Goal: Task Accomplishment & Management: Complete application form

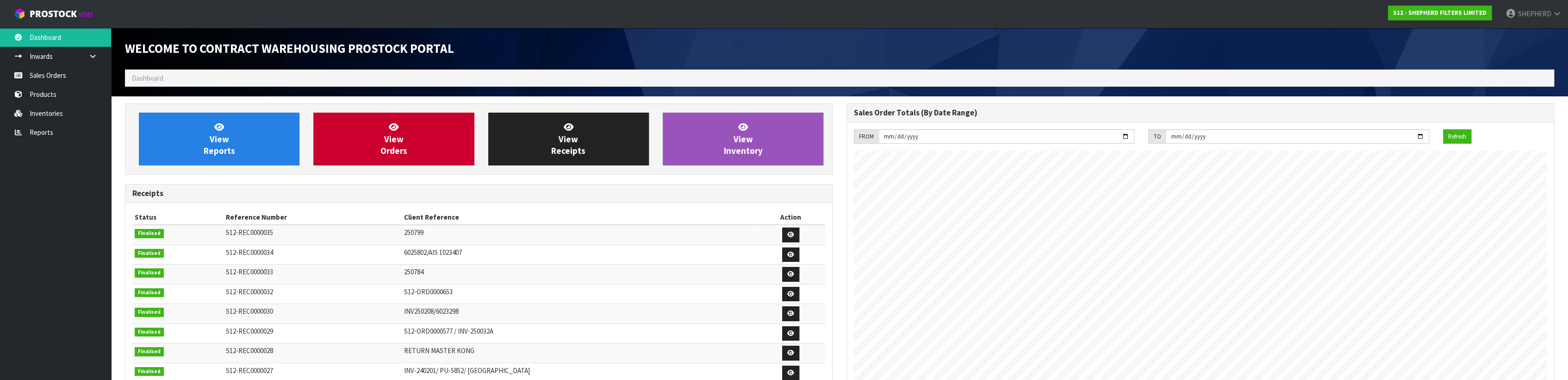
scroll to position [422, 721]
drag, startPoint x: 0, startPoint y: 0, endPoint x: 45, endPoint y: 35, distance: 57.0
click at [45, 35] on link "Dashboard" at bounding box center [56, 37] width 111 height 19
click at [43, 72] on link "Sales Orders" at bounding box center [56, 75] width 111 height 19
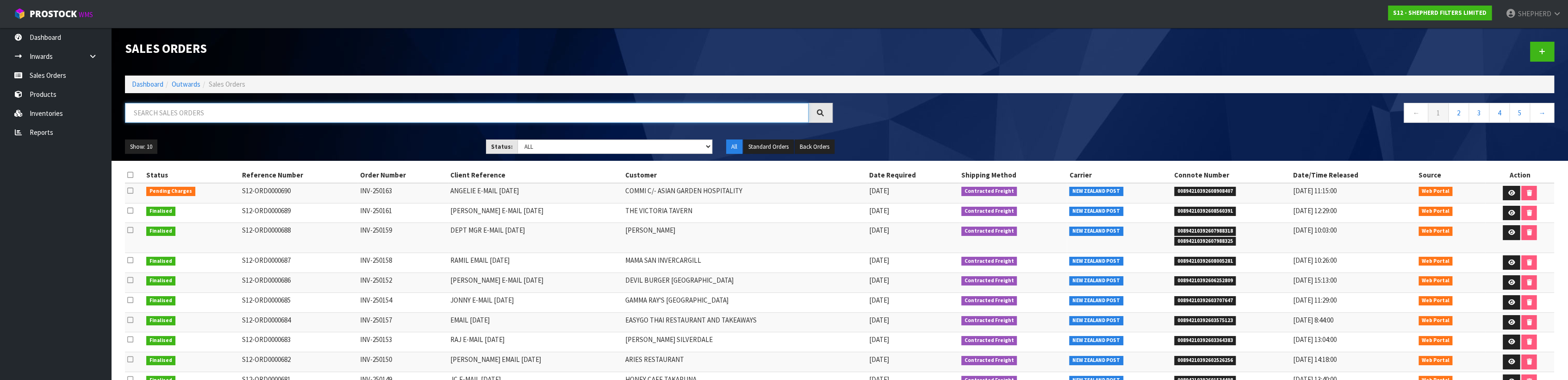
click at [196, 115] on input "text" at bounding box center [467, 113] width 684 height 20
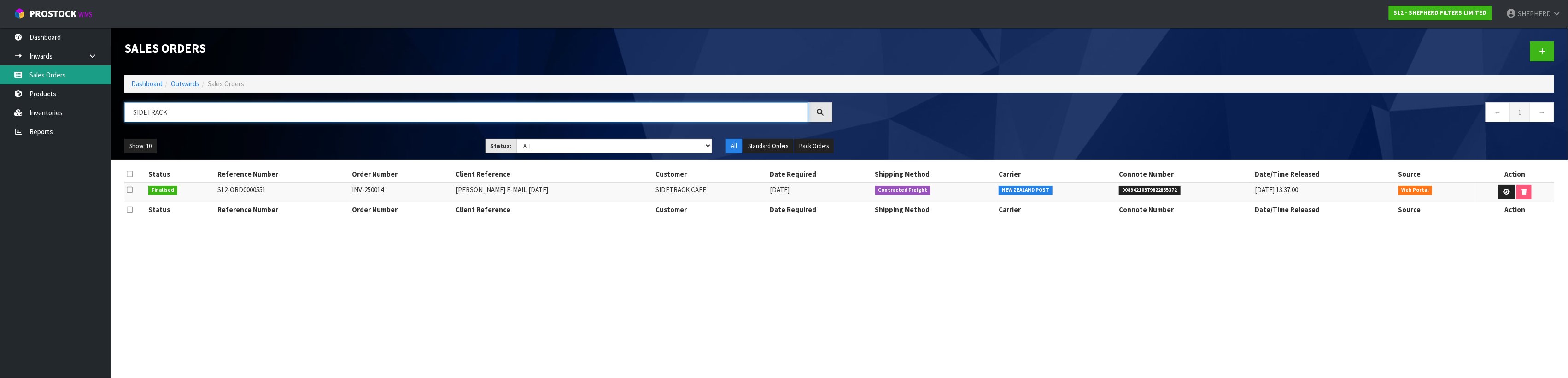
type input "SIDETRACK"
click at [38, 75] on link "Sales Orders" at bounding box center [55, 74] width 111 height 19
click at [1545, 56] on link at bounding box center [1542, 51] width 24 height 20
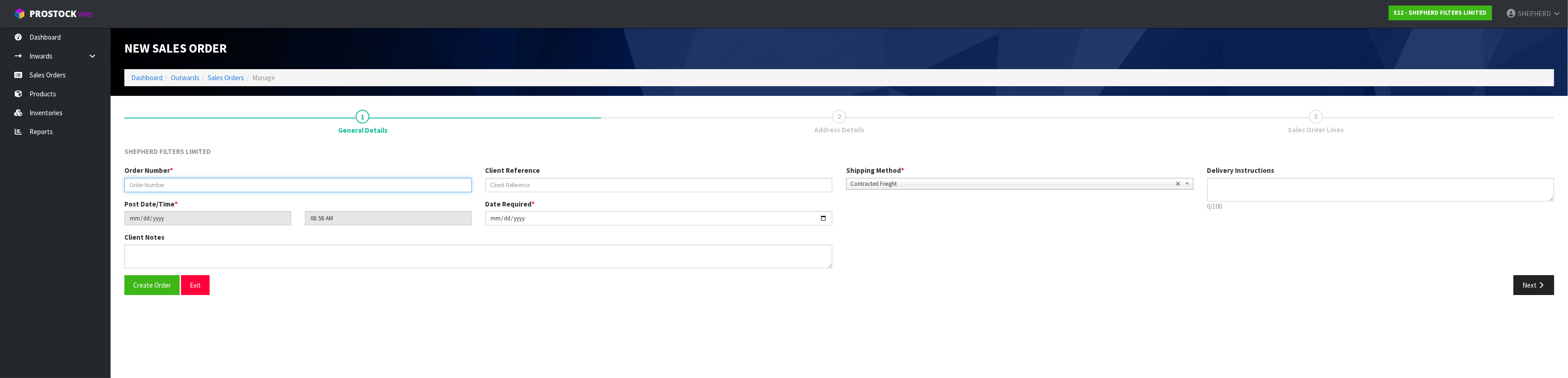
click at [209, 179] on input "text" at bounding box center [298, 184] width 348 height 14
type input "2"
paste input "250900"
type input "2"
paste input "INV-250164"
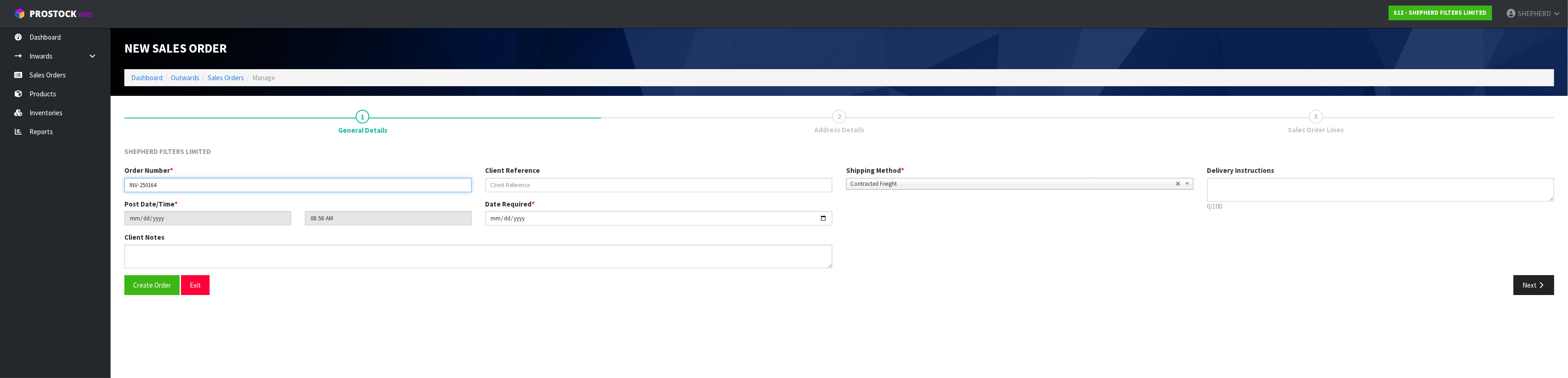
type input "INV-250164"
click at [508, 180] on input "text" at bounding box center [659, 184] width 348 height 14
type input "R"
type input "RAJU PHONE [DATE]"
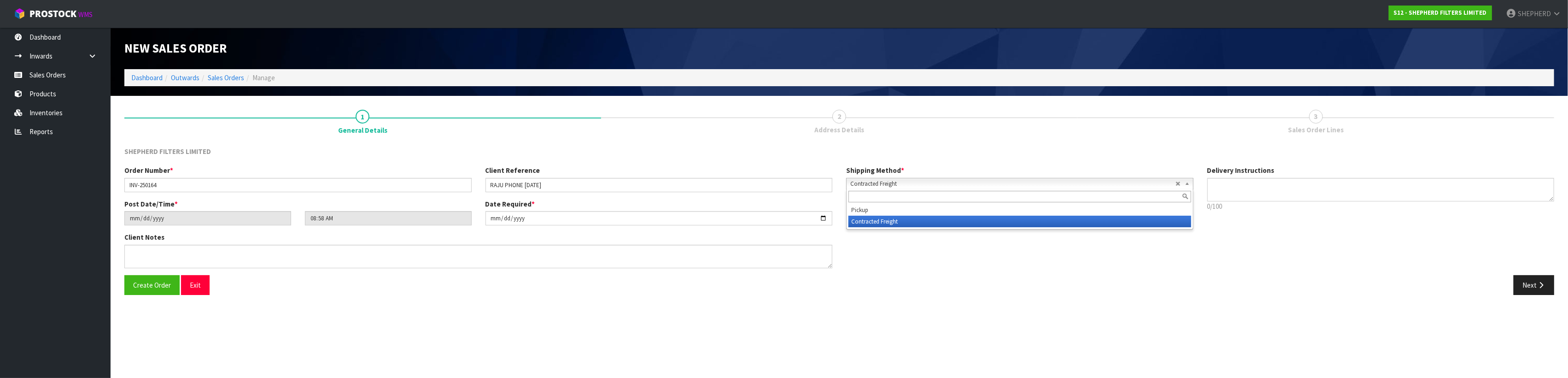
click at [918, 183] on span "Contracted Freight" at bounding box center [1013, 184] width 325 height 11
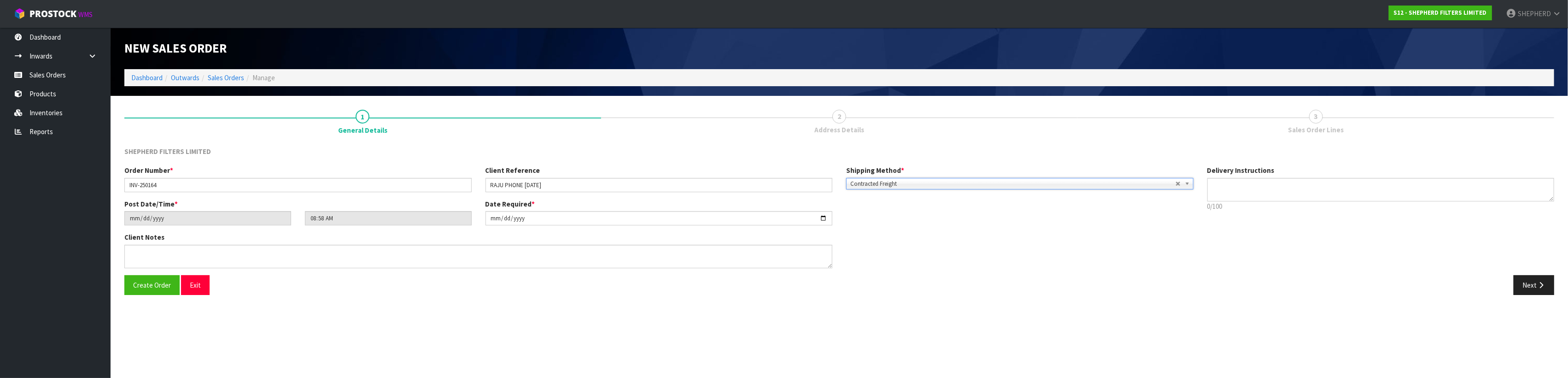
click at [918, 183] on span "Contracted Freight" at bounding box center [1013, 184] width 325 height 11
click at [1290, 189] on textarea at bounding box center [1381, 189] width 348 height 24
type textarea "CLOSES AT 2PM DAILY"
click at [163, 282] on span "Create Order" at bounding box center [152, 285] width 38 height 9
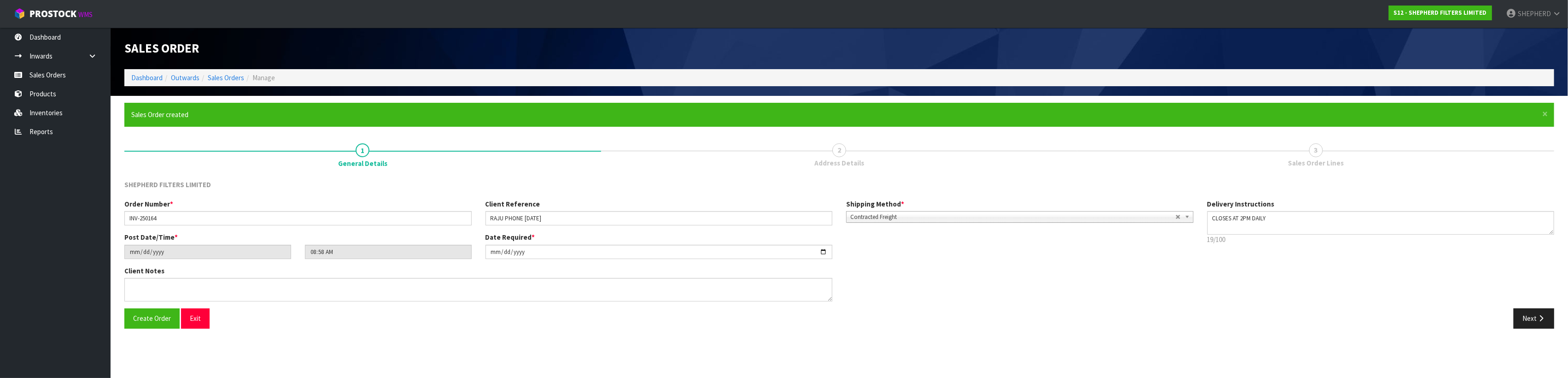
type input "11:58:00.000"
click at [1528, 315] on button "Next" at bounding box center [1534, 318] width 41 height 20
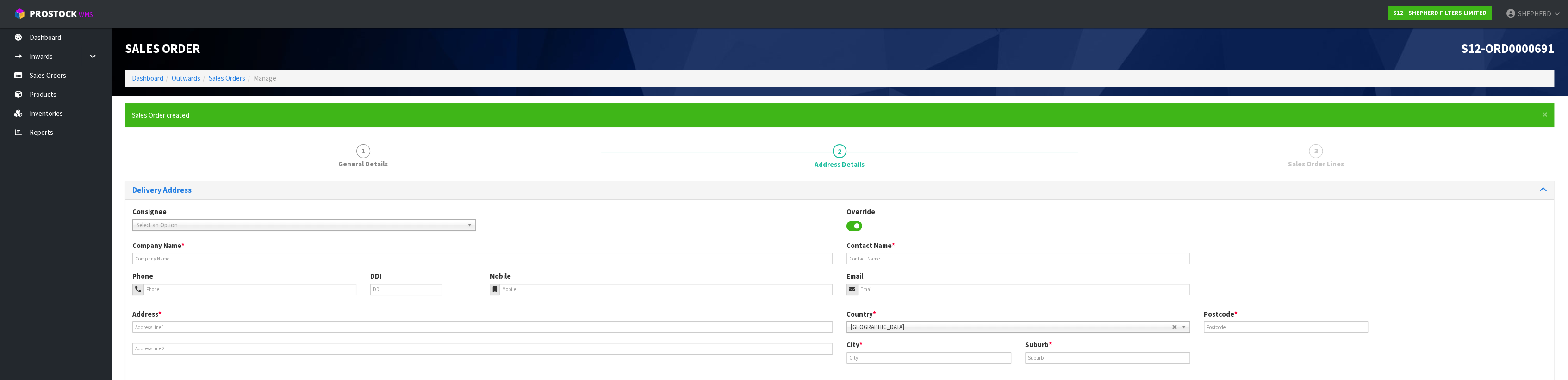
click at [243, 220] on span "Select an Option" at bounding box center [300, 225] width 327 height 11
type input "SIDETRACK"
click at [172, 225] on span "Select an Option" at bounding box center [300, 225] width 327 height 11
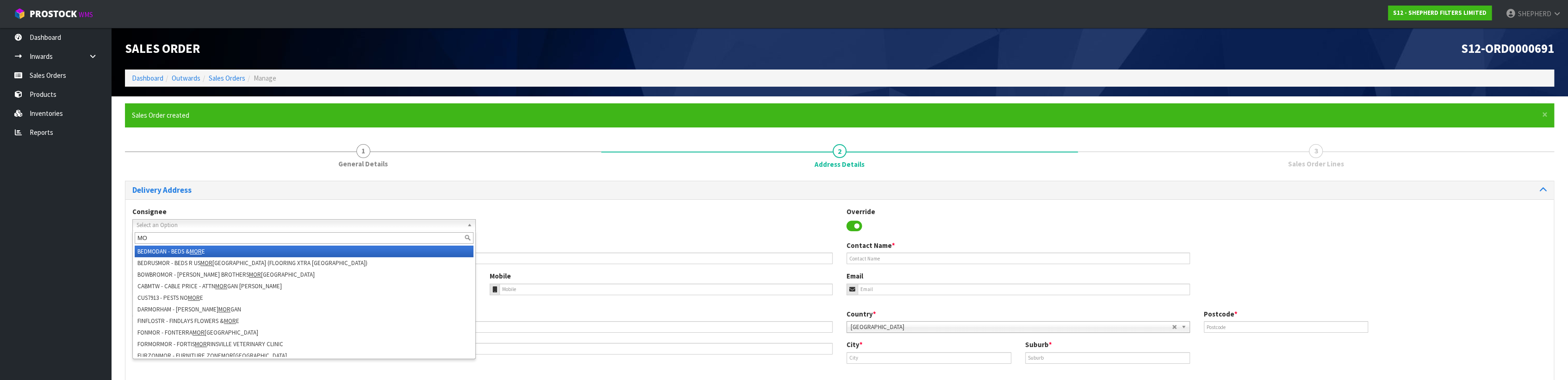
type input "M"
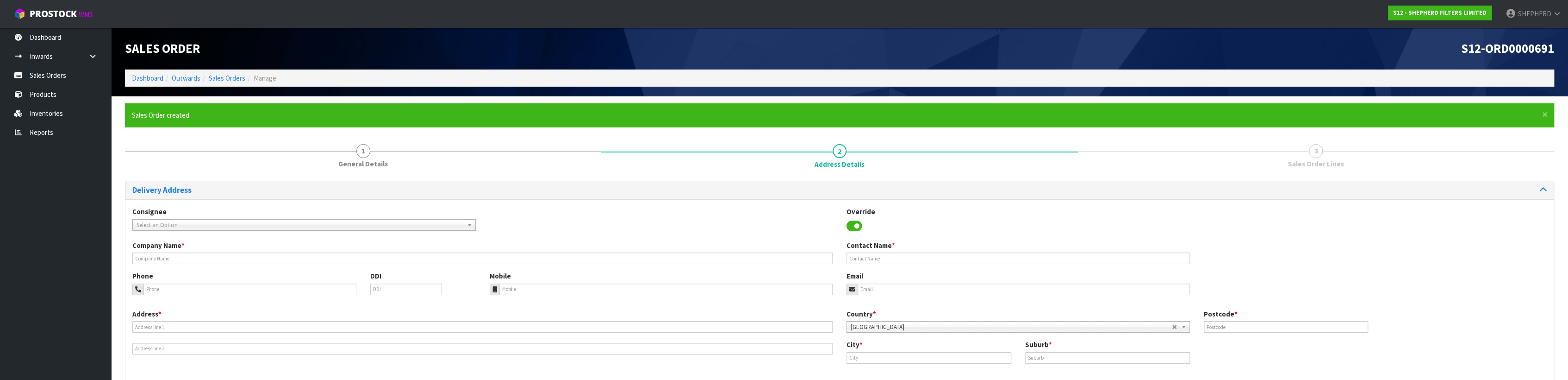
click at [163, 220] on span "Select an Option" at bounding box center [300, 225] width 327 height 11
type input "S"
type input "side"
click at [190, 229] on div "Select an Option No results match side" at bounding box center [304, 225] width 344 height 12
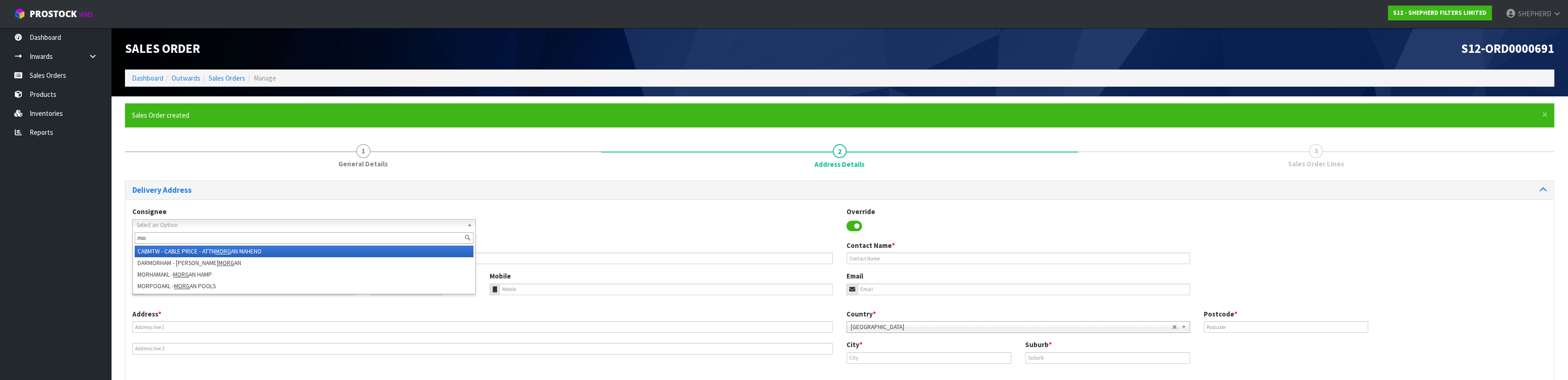
type input "m"
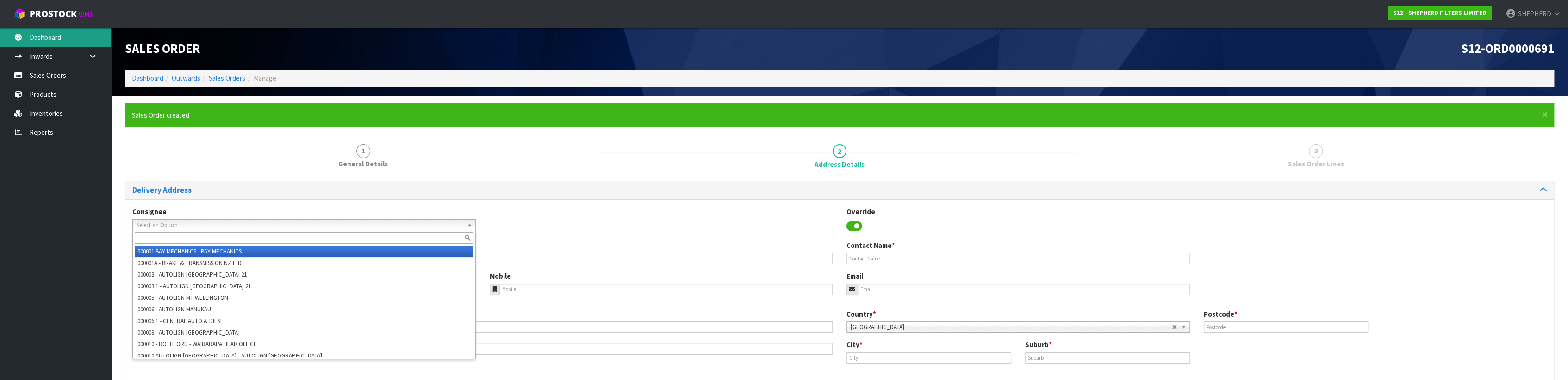
click at [46, 36] on link "Dashboard" at bounding box center [56, 37] width 111 height 19
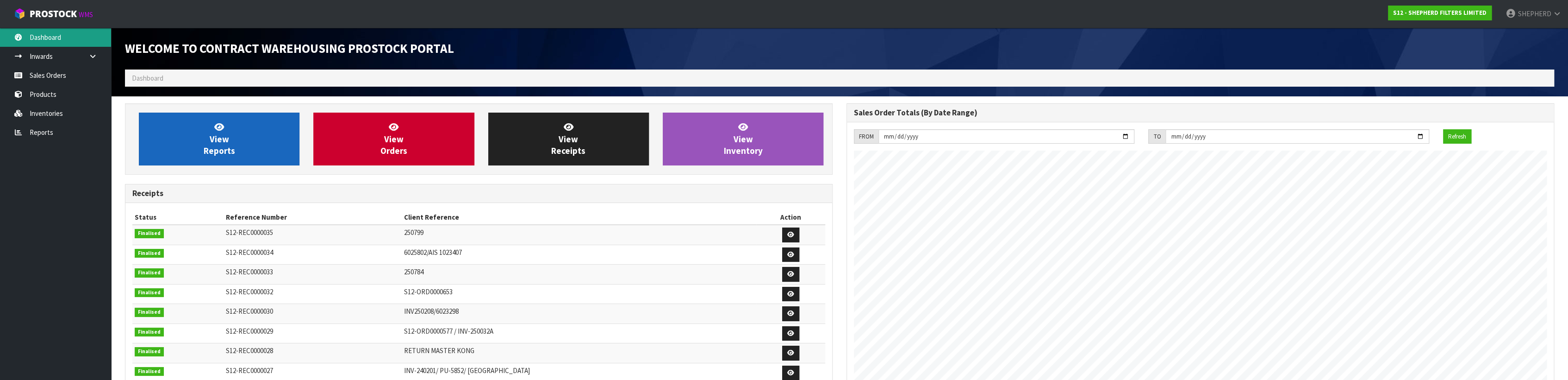
scroll to position [422, 721]
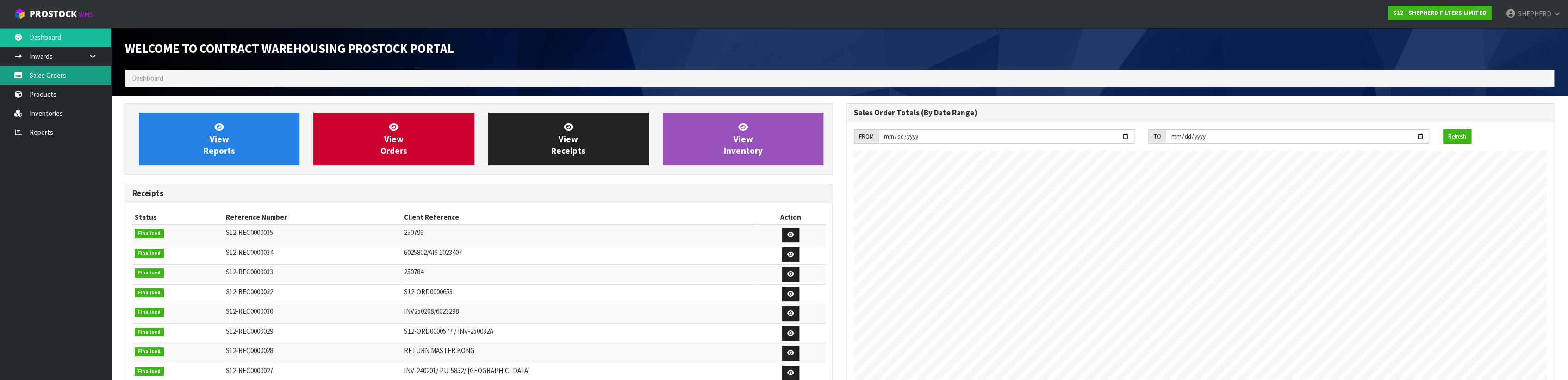
click at [65, 65] on link "Sales Orders" at bounding box center [56, 75] width 111 height 19
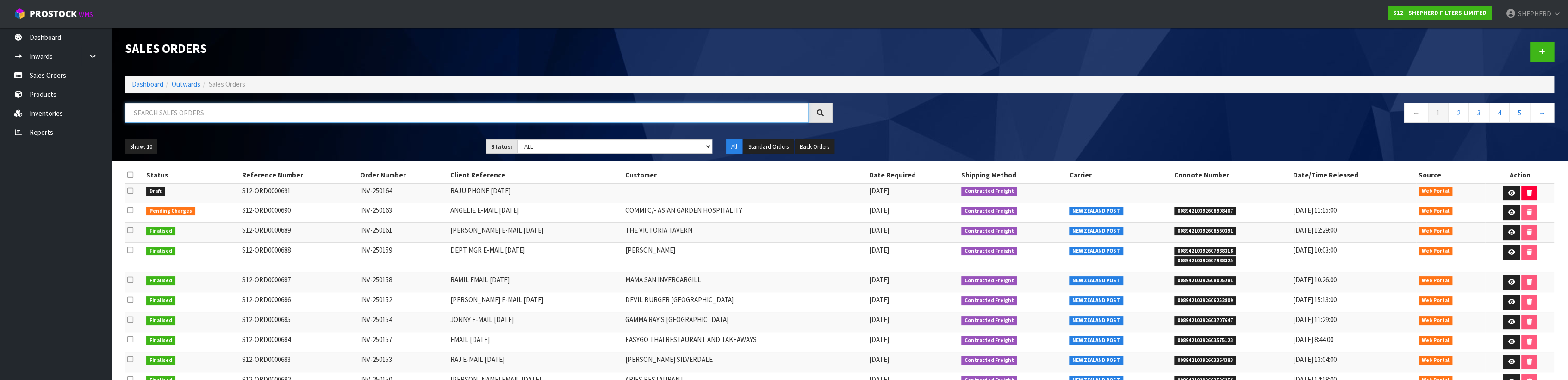
click at [157, 103] on input "text" at bounding box center [467, 113] width 684 height 20
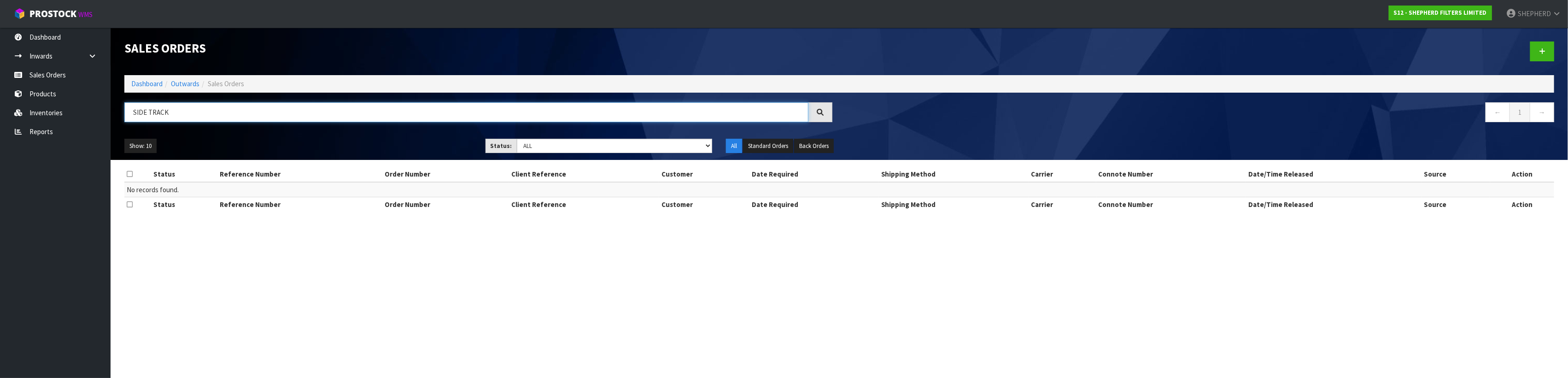
drag, startPoint x: 172, startPoint y: 105, endPoint x: 129, endPoint y: 109, distance: 43.2
click at [129, 109] on input "SIDE TRACK" at bounding box center [466, 112] width 684 height 20
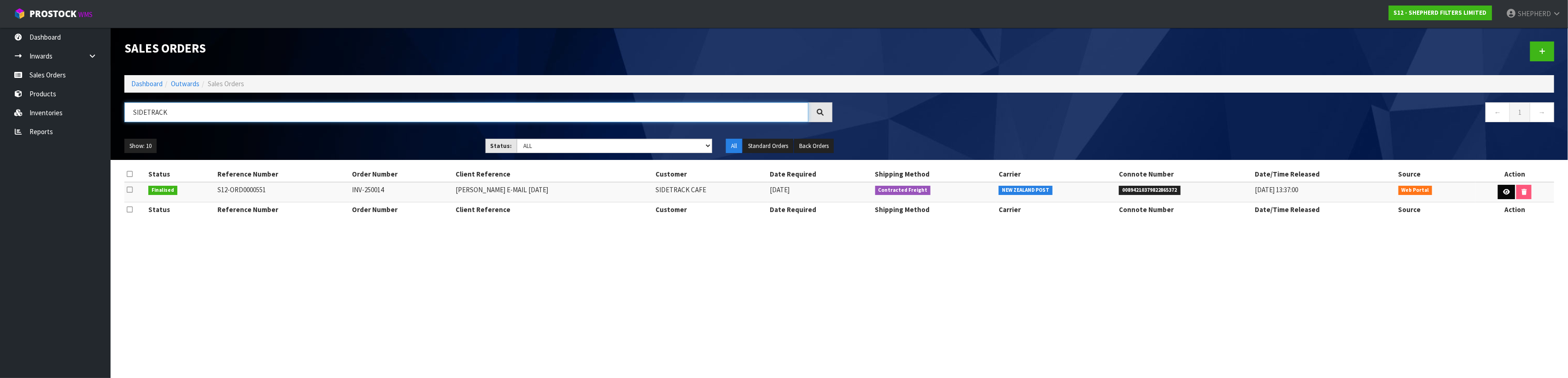
type input "SIDETRACK"
click at [1503, 189] on icon at bounding box center [1506, 192] width 7 height 6
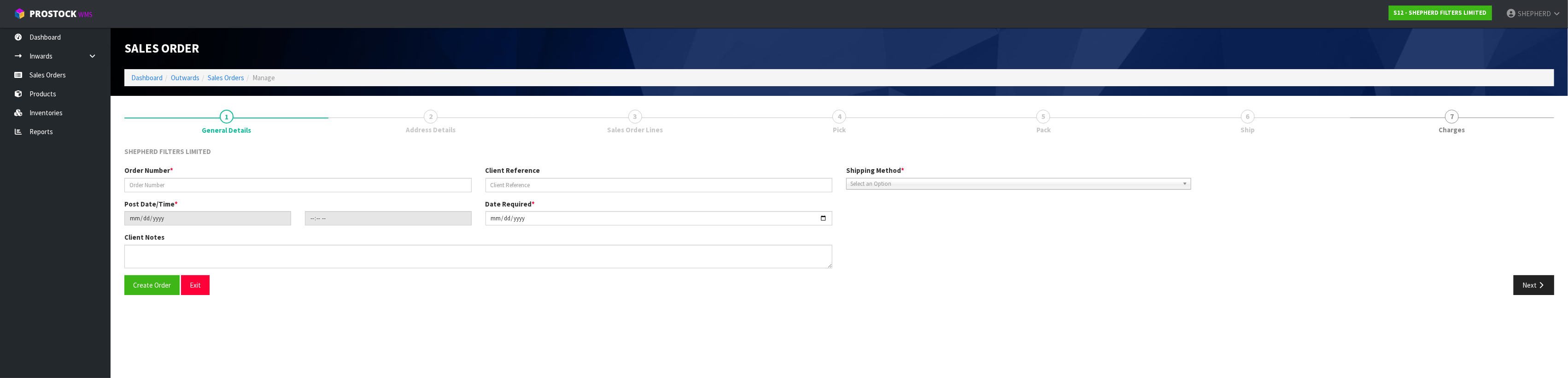
type input "INV-250014"
type input "[PERSON_NAME] E-MAIL [DATE]"
type input "[DATE]"
type input "21:52:00.000"
type input "[DATE]"
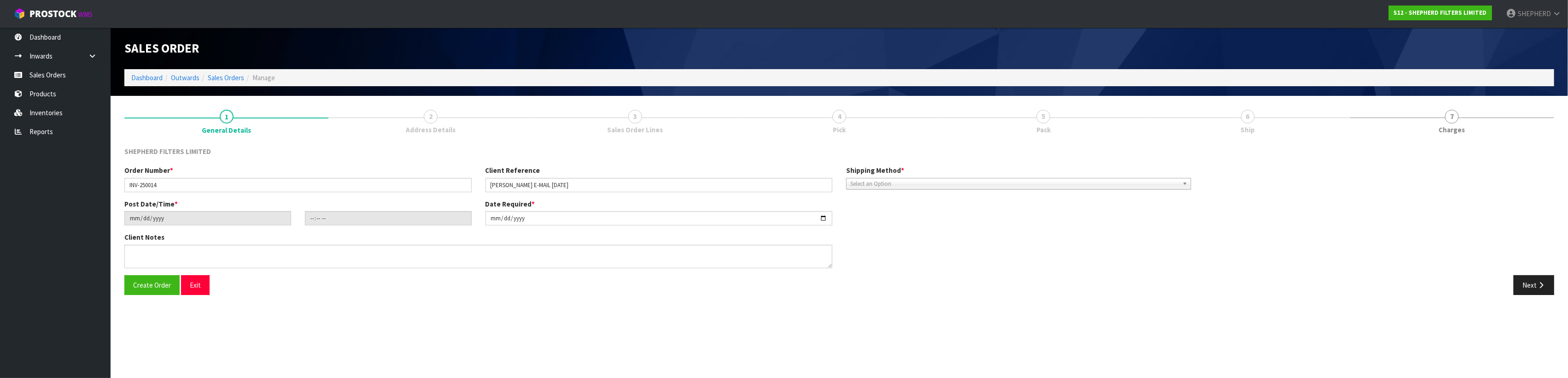
type textarea "PLACE EVERYTHING INTO ONE OF OUR 2-PACK CARDBOARD BOXES PLS."
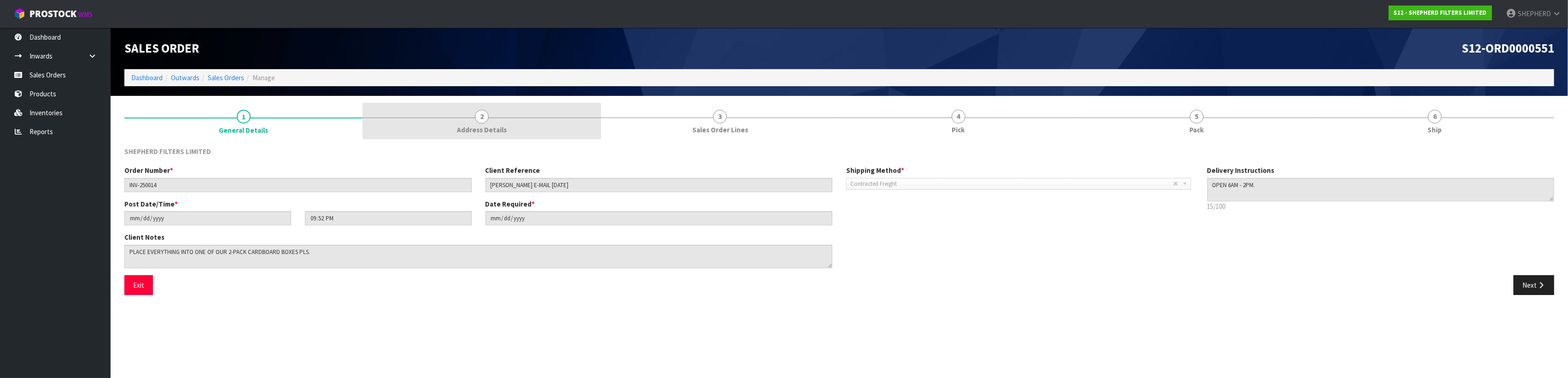
click at [476, 127] on span "Address Details" at bounding box center [482, 130] width 50 height 10
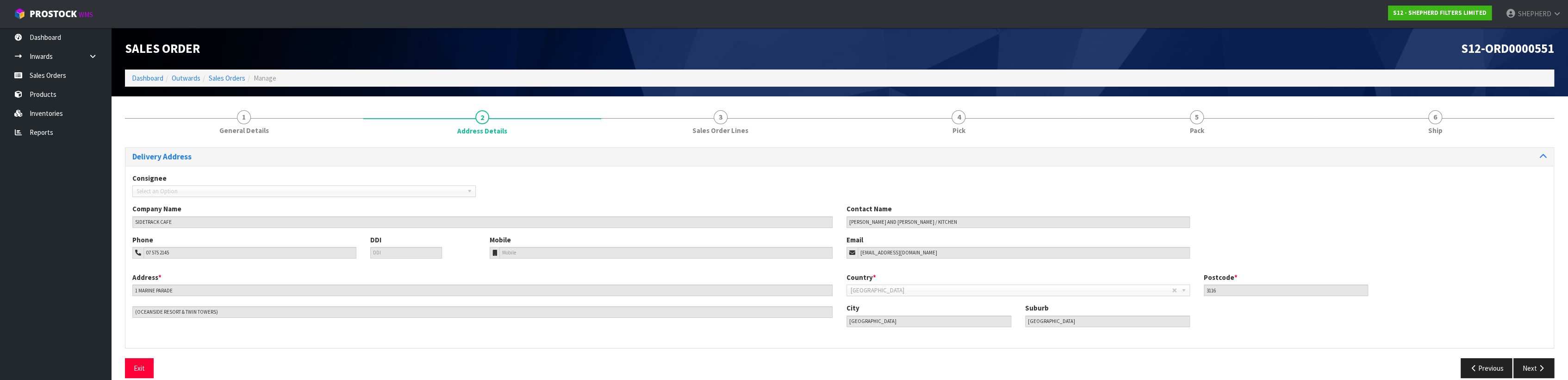
click at [583, 181] on div "Consignee 000001.BAY MECHANICS - BAY MECHANICS 000001A - BRAKE & TRANSMISSION N…" at bounding box center [839, 188] width 1428 height 31
click at [41, 69] on link "Sales Orders" at bounding box center [56, 75] width 111 height 19
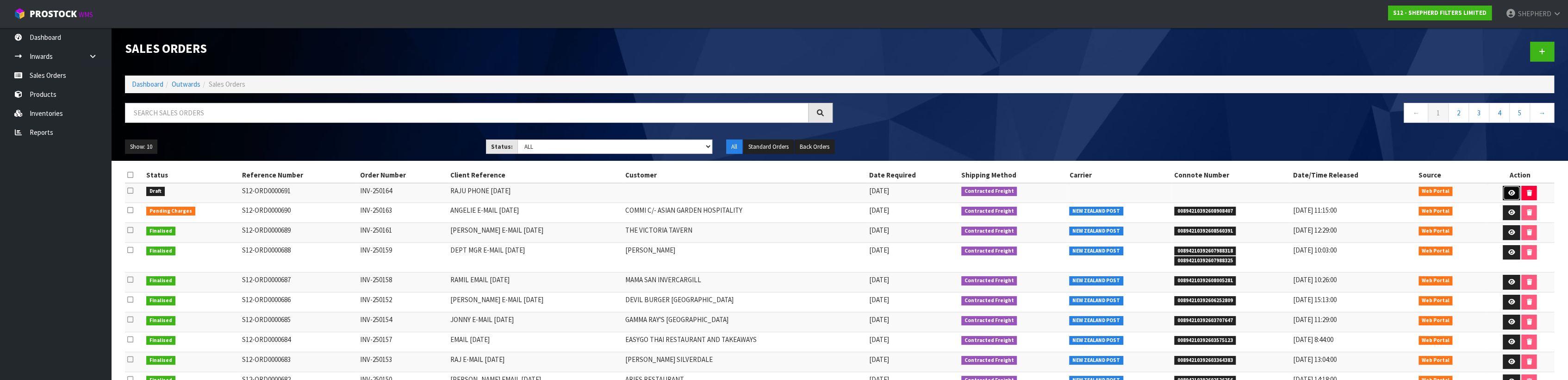
click at [1508, 195] on icon at bounding box center [1511, 193] width 7 height 6
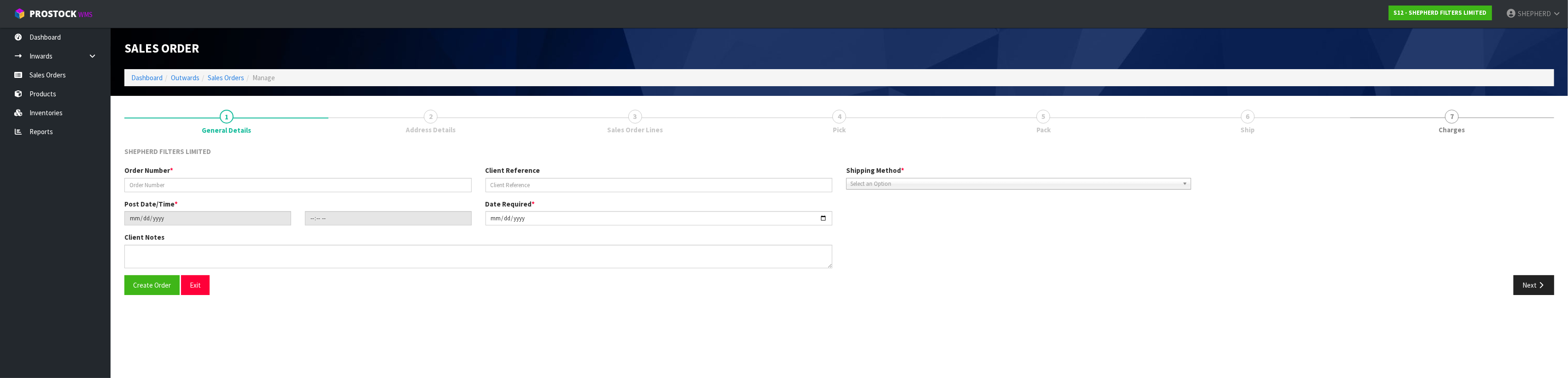
type input "INV-250164"
type input "RAJU PHONE [DATE]"
type input "[DATE]"
type input "11:58:00.000"
type input "[DATE]"
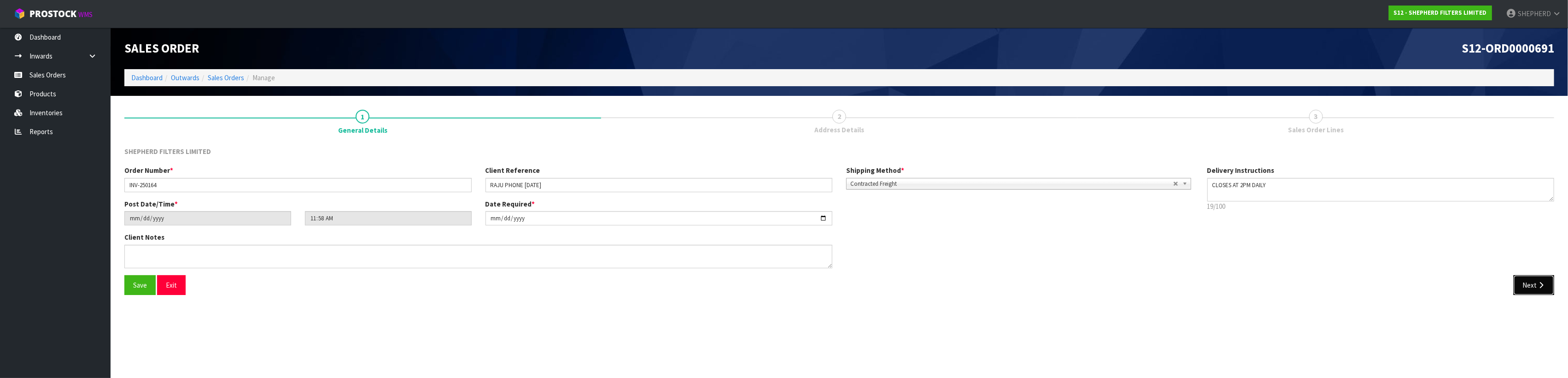
click at [1546, 279] on button "Next" at bounding box center [1534, 285] width 41 height 20
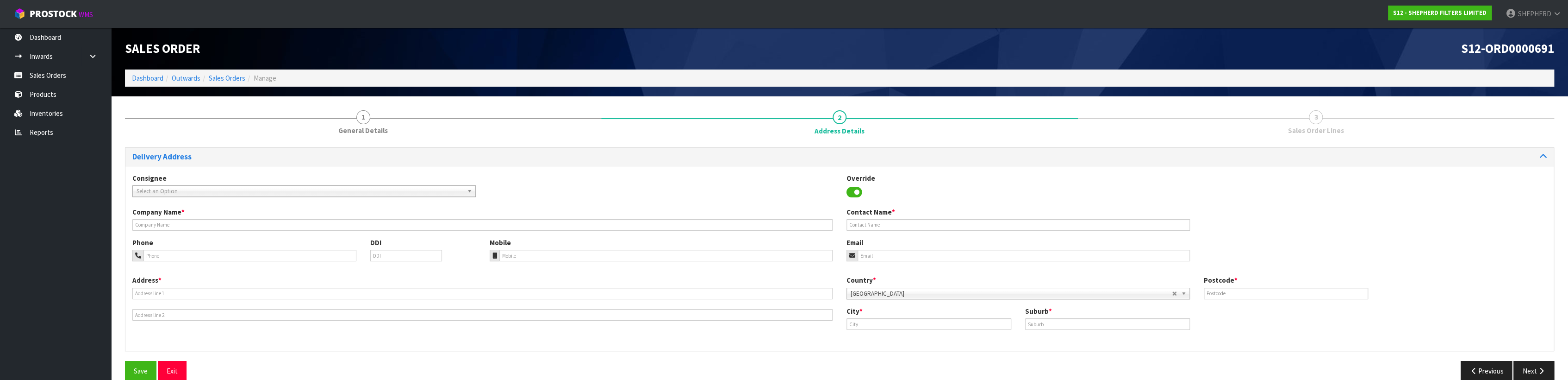
click at [169, 189] on span "Select an Option" at bounding box center [300, 191] width 327 height 11
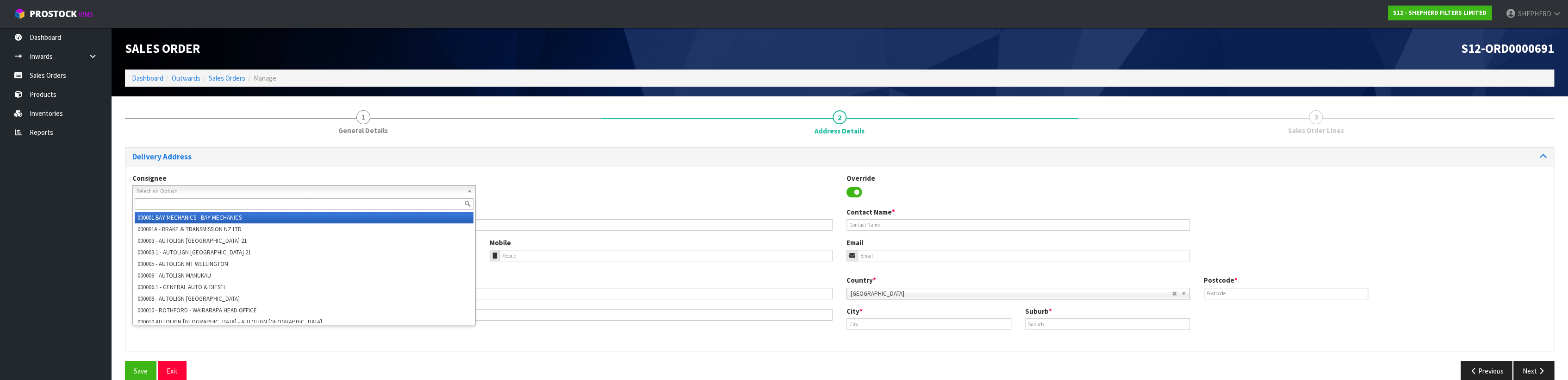
click at [169, 189] on span "Select an Option" at bounding box center [300, 191] width 327 height 11
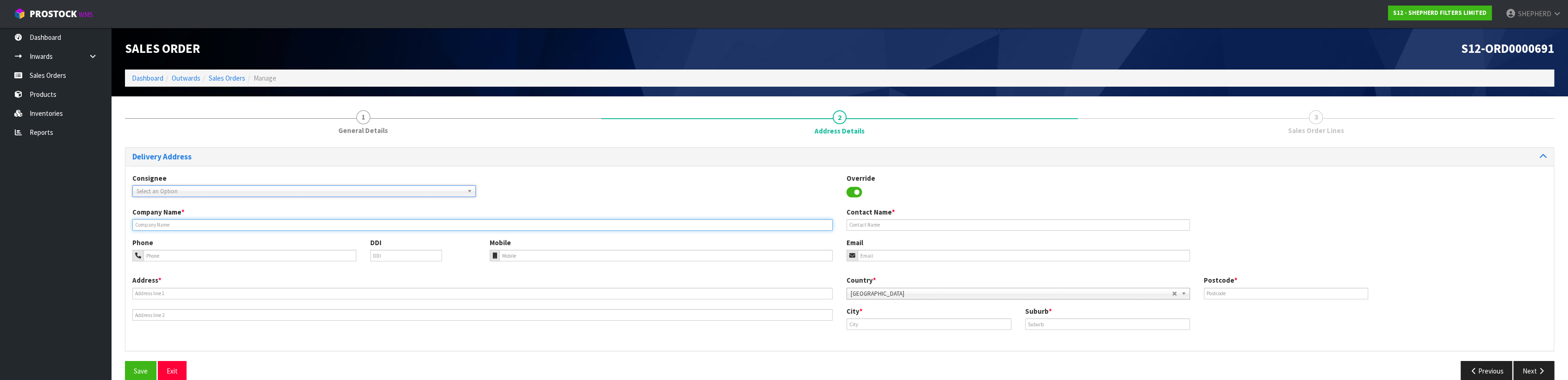
click at [170, 222] on input "text" at bounding box center [482, 225] width 700 height 12
type input "S"
type input "SIDETRACK CAFE"
click at [859, 222] on input "text" at bounding box center [1018, 225] width 344 height 12
type input "AIMEE/MIKE KITCHEN"
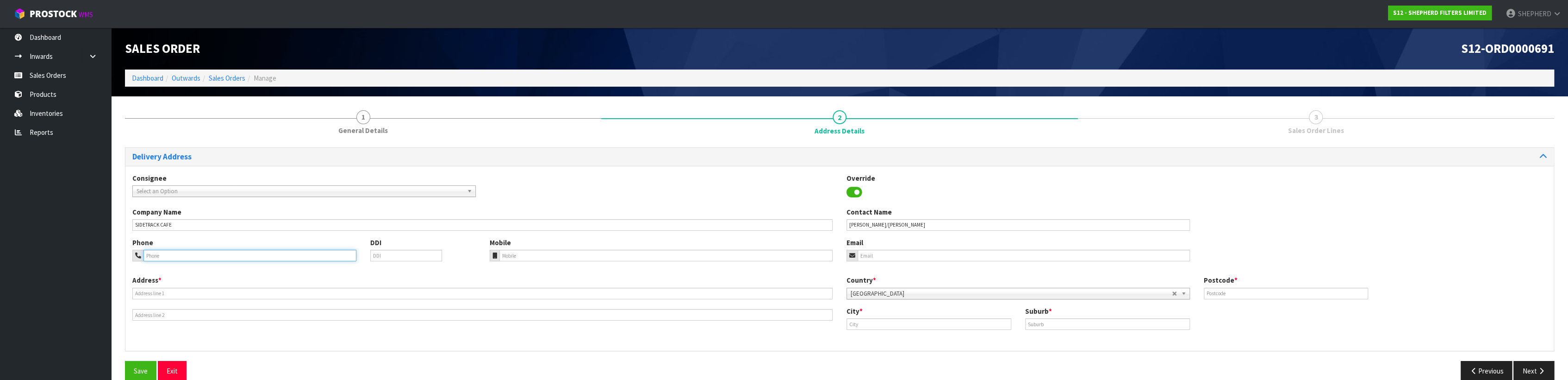
click at [235, 260] on input "tel" at bounding box center [250, 255] width 213 height 12
click at [892, 262] on div "Phone DDI Mobile Email" at bounding box center [839, 256] width 1428 height 37
click at [889, 255] on input "email" at bounding box center [1023, 255] width 332 height 12
type input "[EMAIL_ADDRESS][DOMAIN_NAME]"
click at [866, 324] on input "text" at bounding box center [928, 324] width 165 height 12
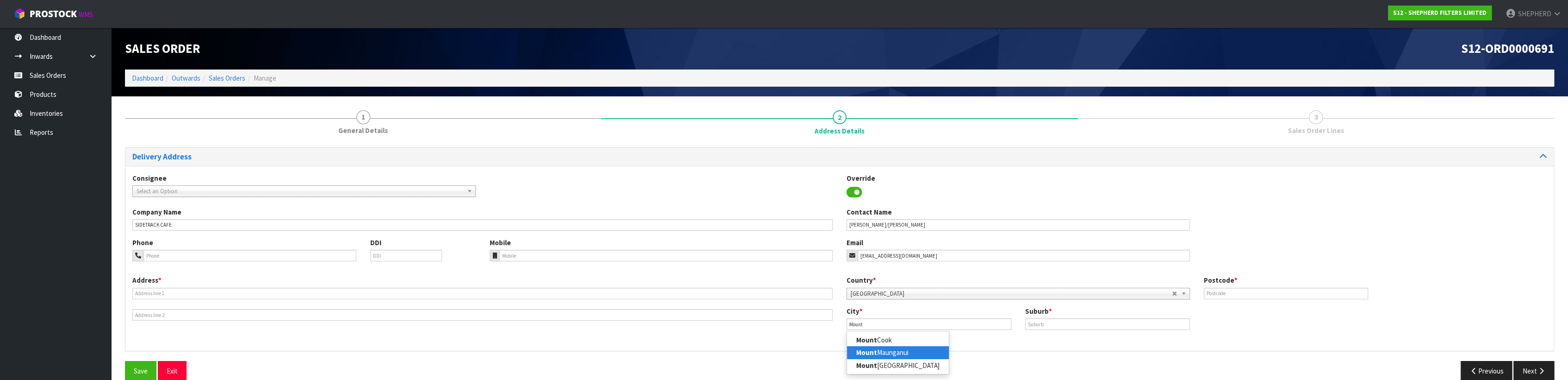
click at [896, 353] on link "Mount Maunganui" at bounding box center [898, 352] width 102 height 12
type input "Mount Maunganui"
drag, startPoint x: 904, startPoint y: 321, endPoint x: 811, endPoint y: 312, distance: 93.4
click at [811, 312] on div "Address * Country * Afghanistan Aland Islands Albania Algeria American Samoa An…" at bounding box center [839, 310] width 1428 height 69
click at [1053, 321] on input "text" at bounding box center [1107, 324] width 165 height 12
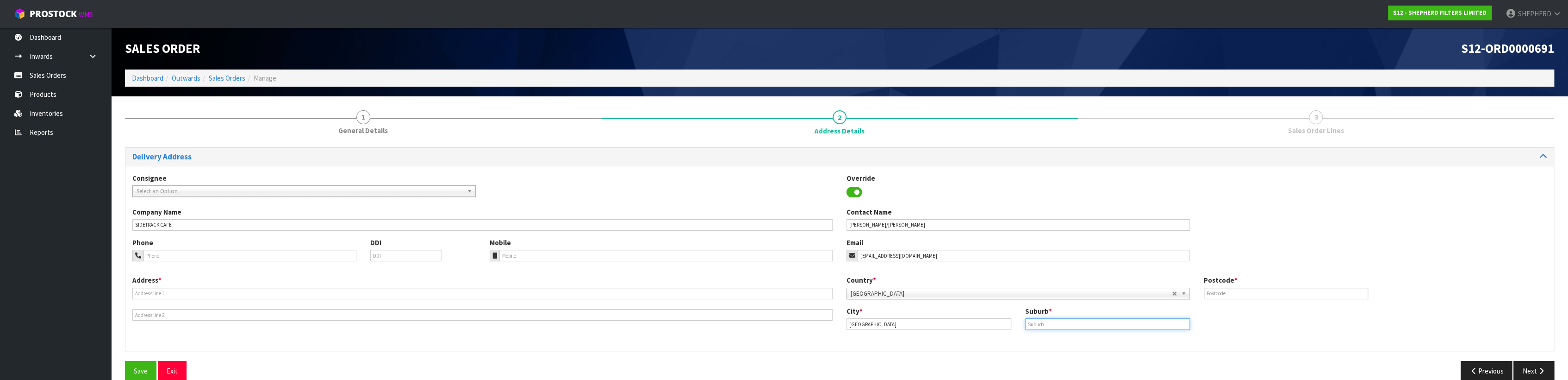
paste input "[GEOGRAPHIC_DATA]"
type input "[GEOGRAPHIC_DATA]"
click at [1235, 289] on input "text" at bounding box center [1285, 293] width 165 height 12
type input "3116"
click at [221, 295] on input "text" at bounding box center [482, 293] width 700 height 12
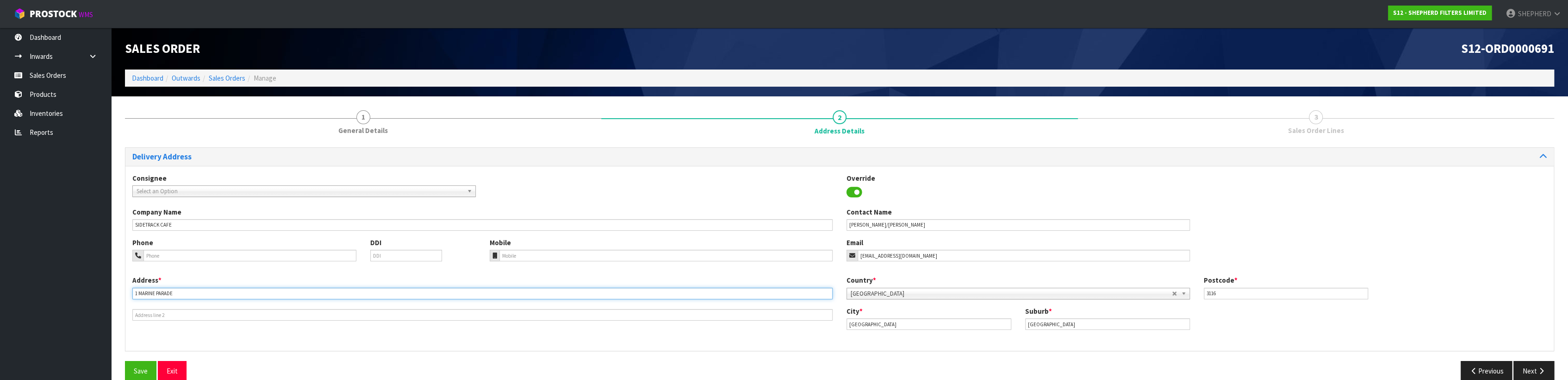
type input "1 MARINE PARADE"
click at [185, 315] on input "text" at bounding box center [482, 315] width 700 height 12
click at [142, 315] on input "(" at bounding box center [482, 315] width 700 height 12
type input "(OCEANSIDE RESORT AND TWIN TOWERS)"
click at [163, 246] on div "Phone" at bounding box center [244, 249] width 238 height 24
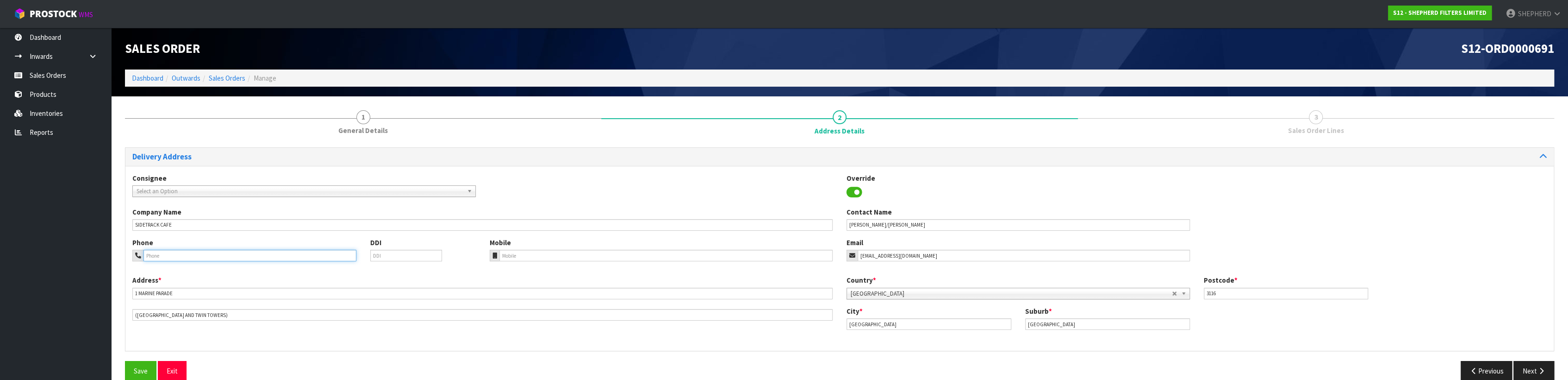
click at [166, 252] on input "tel" at bounding box center [250, 255] width 213 height 12
paste input "+64 7 575 2145"
type input "+64 7 575 2145"
click at [1545, 368] on button "Next" at bounding box center [1534, 371] width 41 height 20
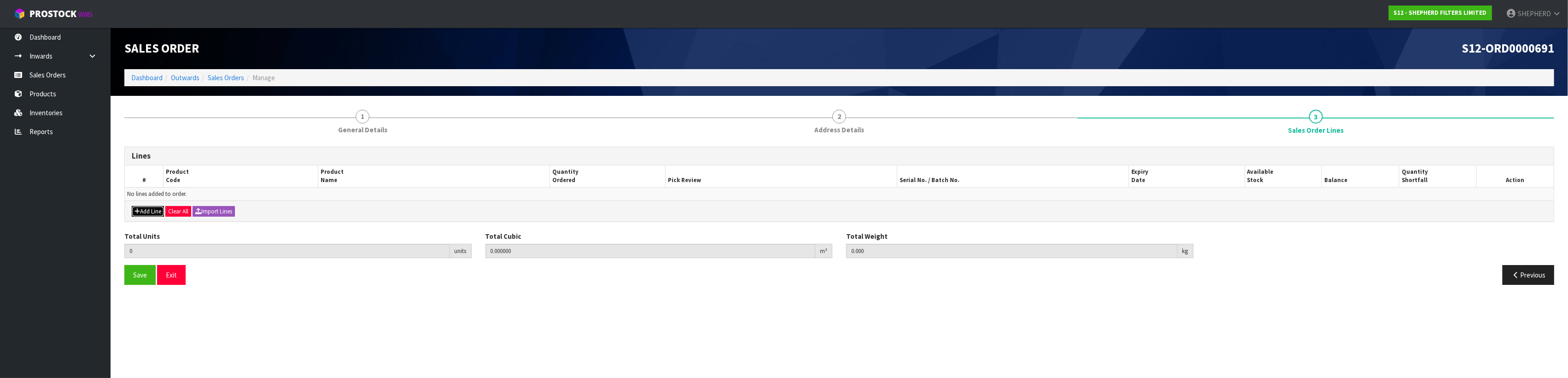
click at [157, 208] on button "Add Line" at bounding box center [147, 211] width 32 height 11
type input "0"
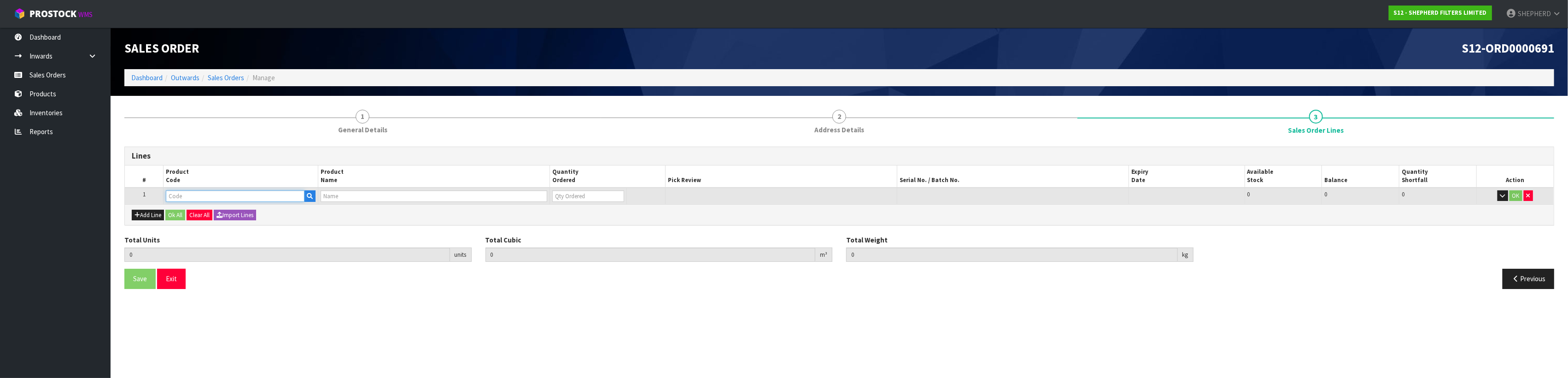
click at [186, 194] on input "text" at bounding box center [234, 196] width 138 height 12
type input "SF55"
click at [190, 211] on strong "SF55" at bounding box center [183, 211] width 15 height 9
type input "SF550550"
type input "0.000000"
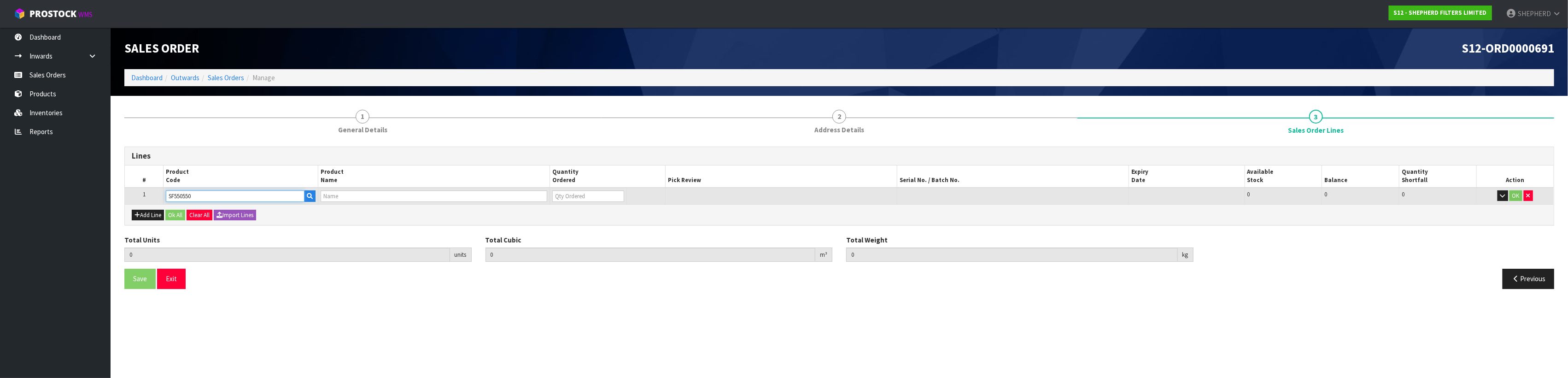
type input "0.000"
type input "SHEPHERD FILTERS 550 X 550 - CODE SF550550"
type input "0"
click at [572, 192] on input "0" at bounding box center [584, 196] width 71 height 12
type input "0"
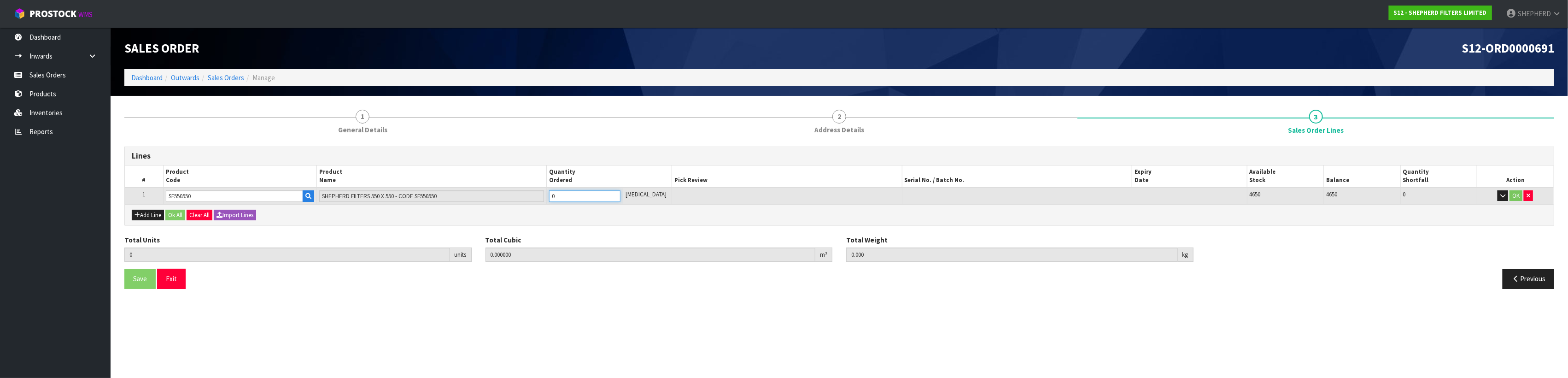
type input "0"
type input "5"
type input "0.002915"
type input "0.3"
type input "5"
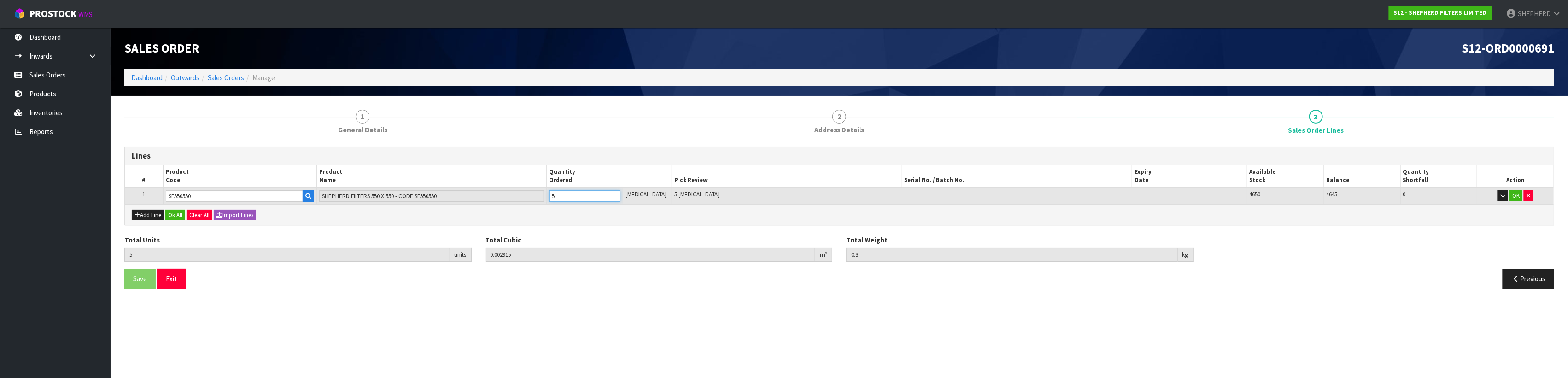
type input "50"
type input "0.04959"
type input "3"
type input "50"
click at [925, 287] on div "Previous" at bounding box center [1200, 278] width 722 height 20
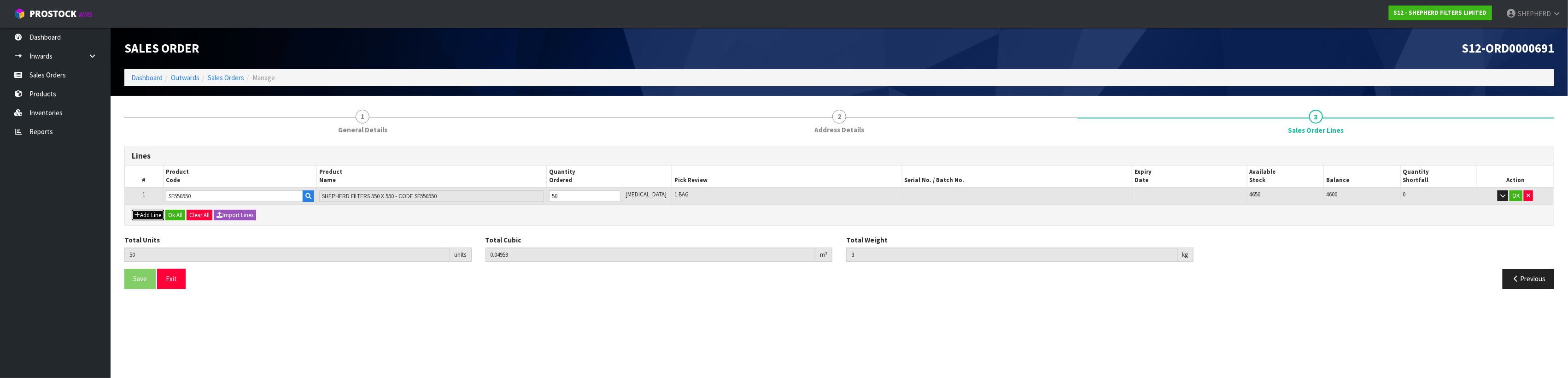
click at [141, 213] on button "Add Line" at bounding box center [147, 215] width 32 height 11
type input "0"
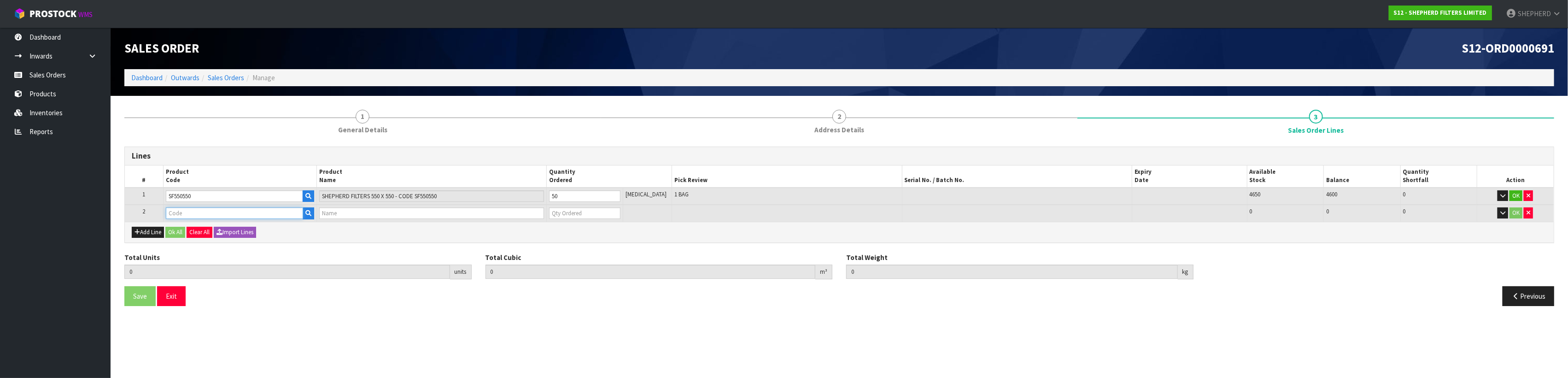
click at [184, 213] on input "text" at bounding box center [234, 213] width 138 height 12
type input "S"
click at [314, 214] on button "button" at bounding box center [308, 214] width 12 height 12
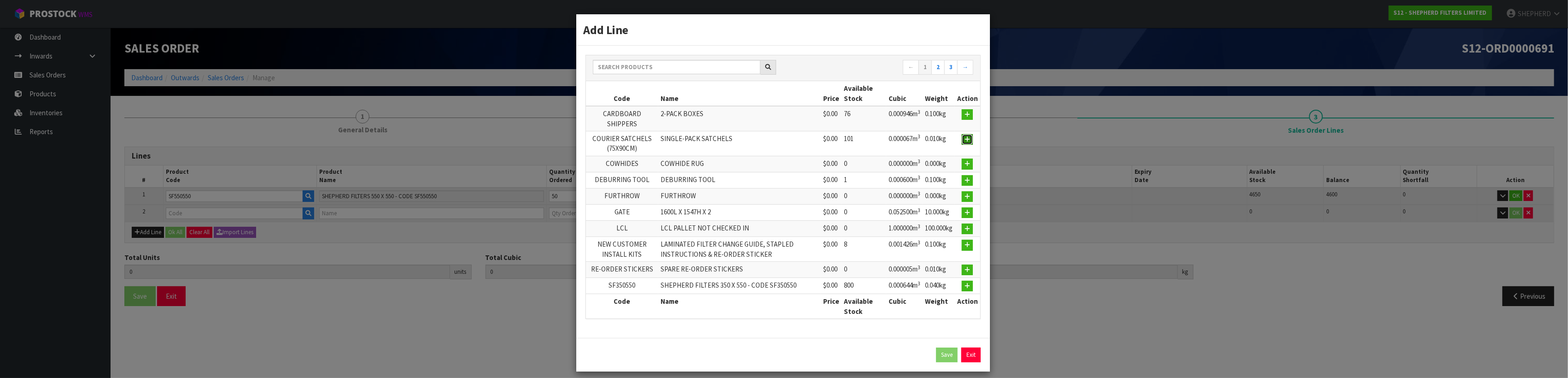
click at [967, 136] on icon "button" at bounding box center [967, 139] width 5 height 6
type input "50"
type input "0.04959"
type input "3"
type input "COURIER SATCHELS (75X90CM)"
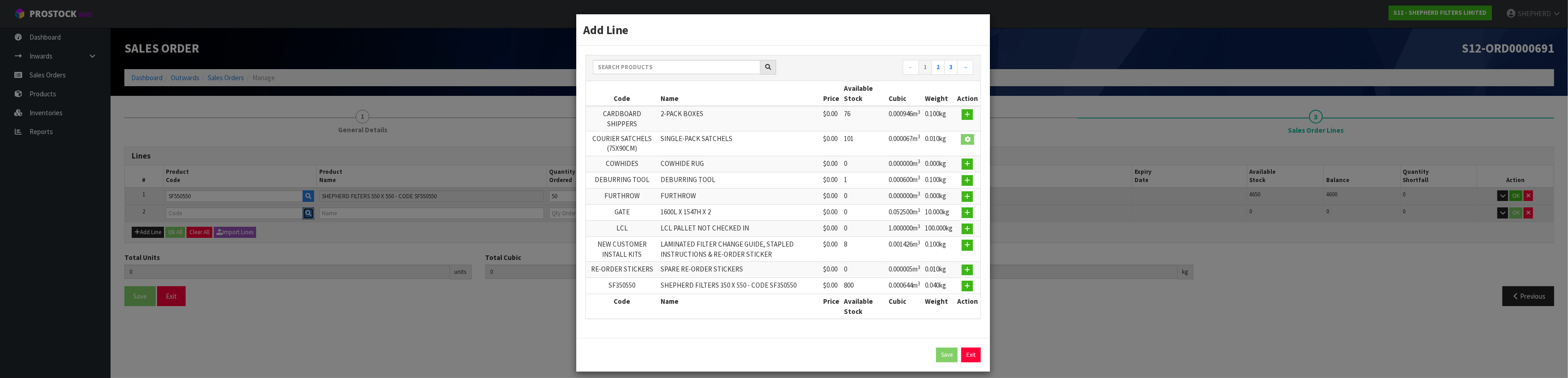
type input "SINGLE-PACK SATCHELS"
type input "0"
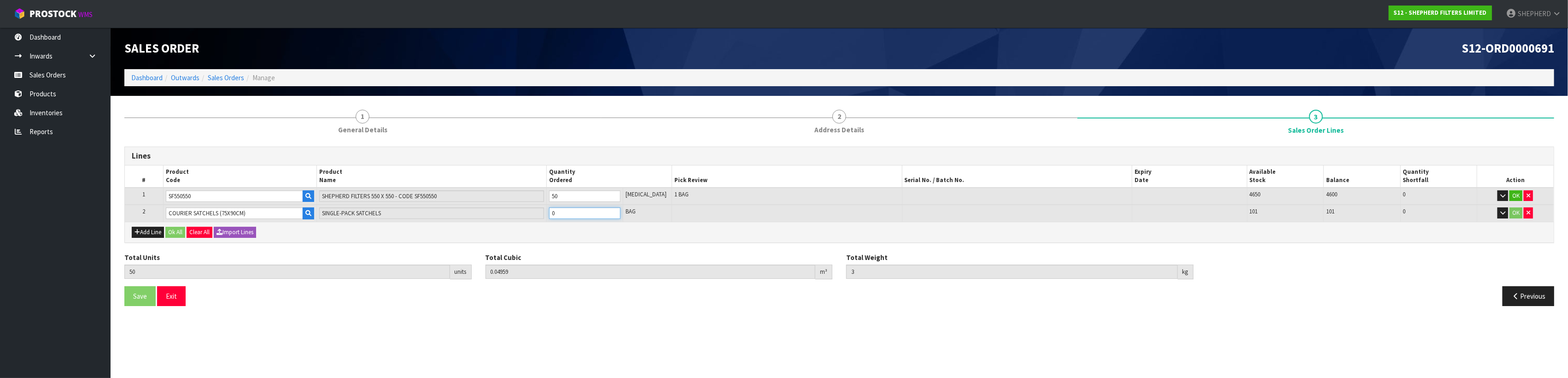
click at [565, 212] on input "0" at bounding box center [584, 213] width 71 height 12
type input "0"
type input "51"
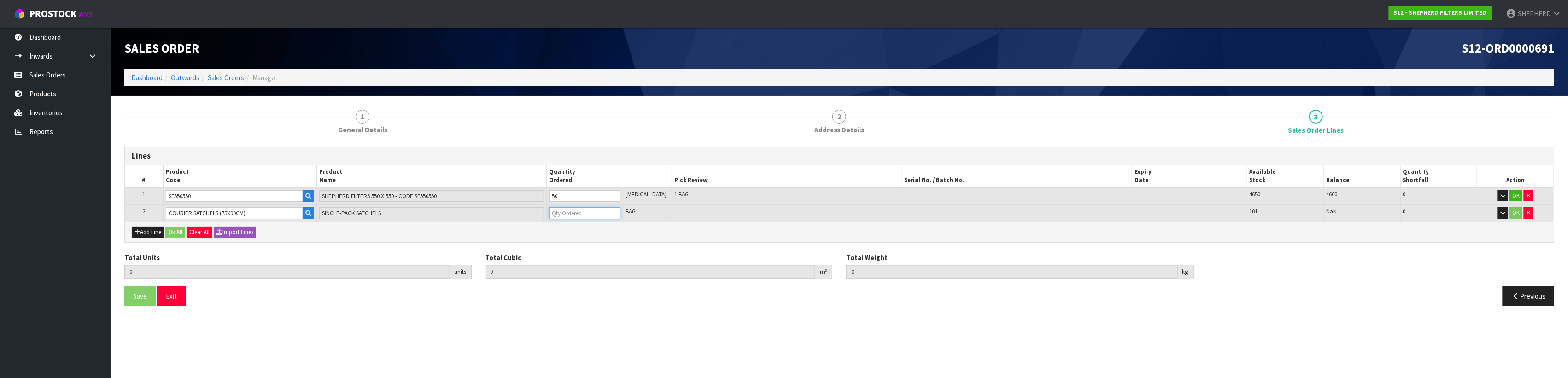
type input "0.049657"
type input "3.01"
type input "1"
click at [682, 326] on section "Edit Sales Order S12-ORD0000691 Dashboard Outwards Sales Orders Manage Sales Or…" at bounding box center [784, 189] width 1568 height 378
click at [172, 229] on button "Ok All" at bounding box center [175, 232] width 20 height 11
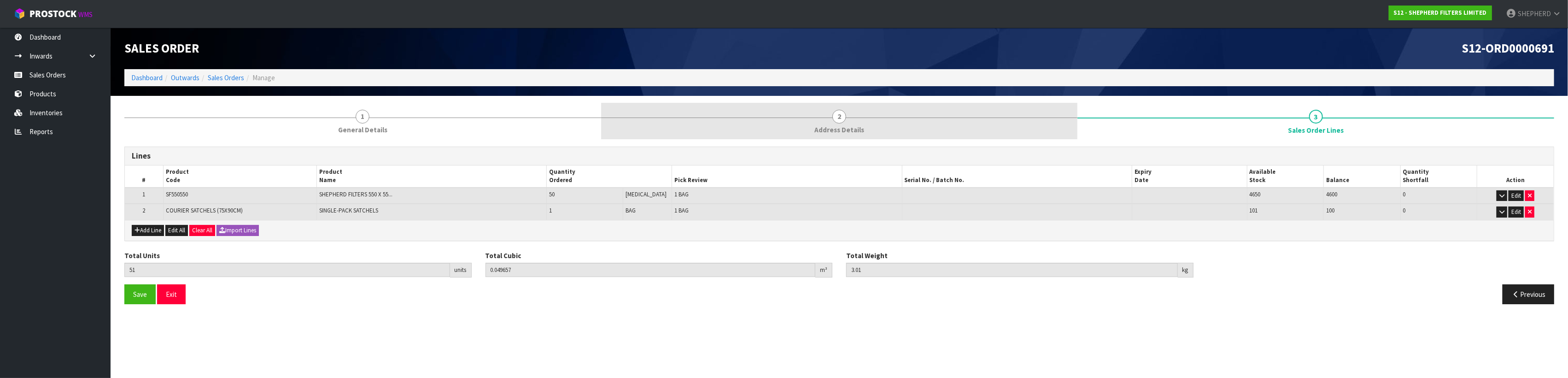
click at [836, 121] on span "2" at bounding box center [839, 116] width 14 height 14
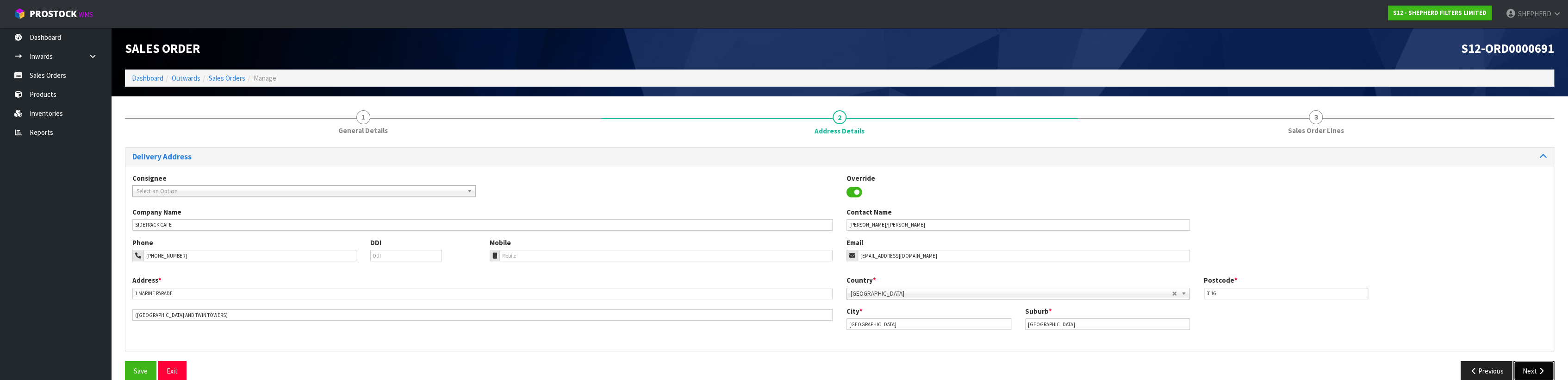
click at [1536, 365] on button "Next" at bounding box center [1534, 371] width 41 height 20
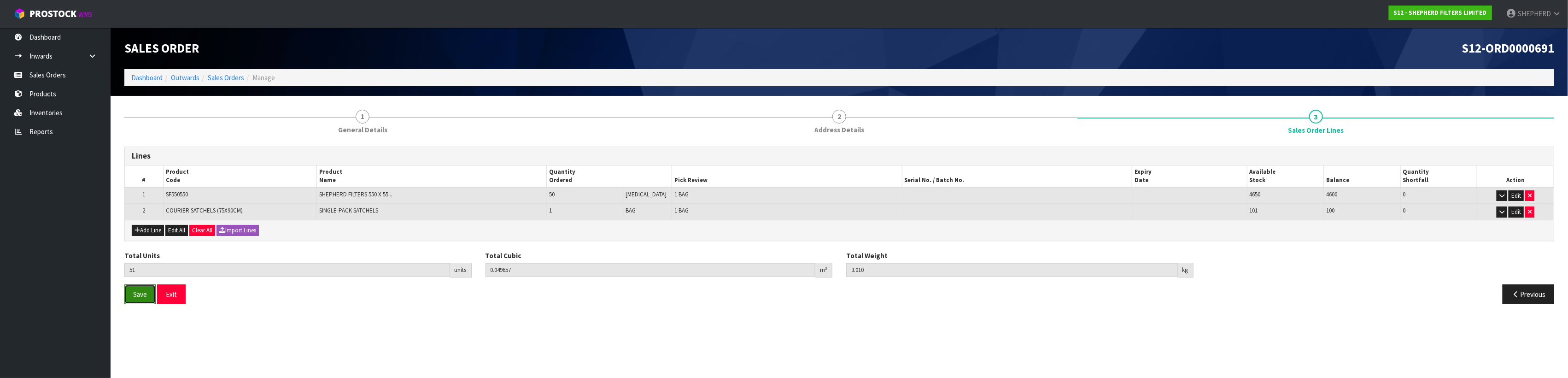
click at [131, 289] on button "Save" at bounding box center [139, 294] width 31 height 20
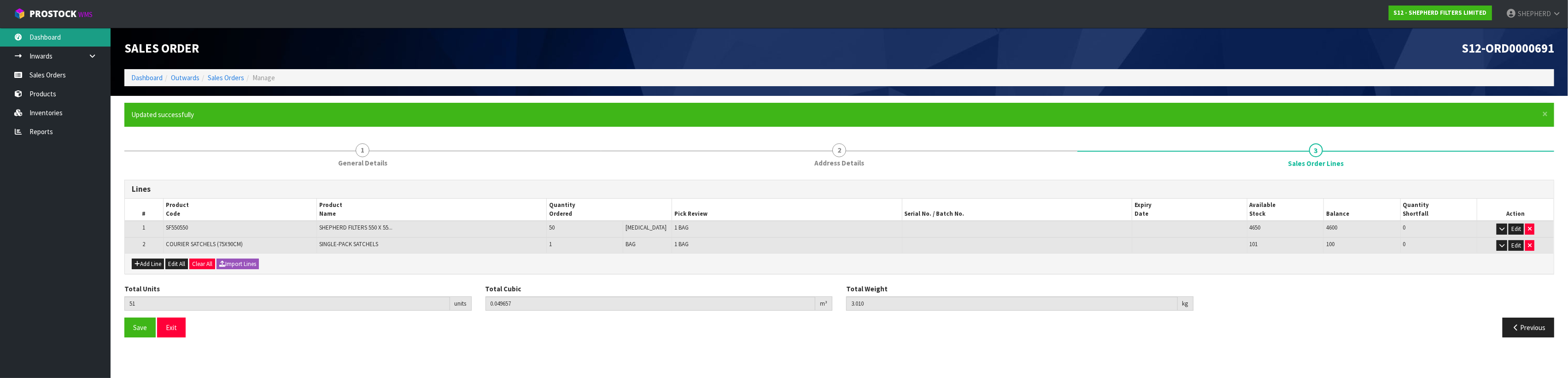
click at [55, 41] on link "Dashboard" at bounding box center [55, 37] width 111 height 19
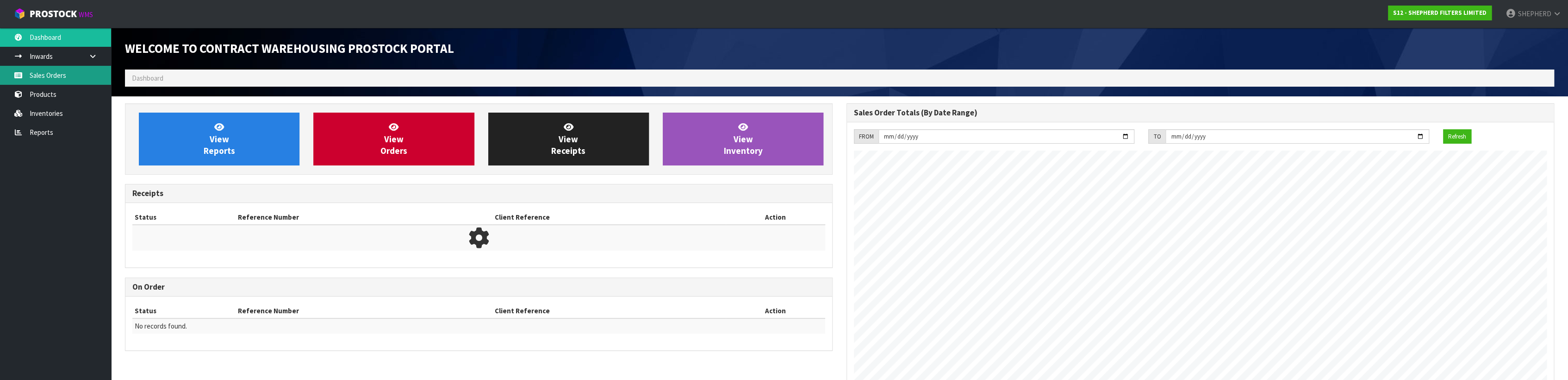
click at [55, 78] on link "Sales Orders" at bounding box center [56, 75] width 111 height 19
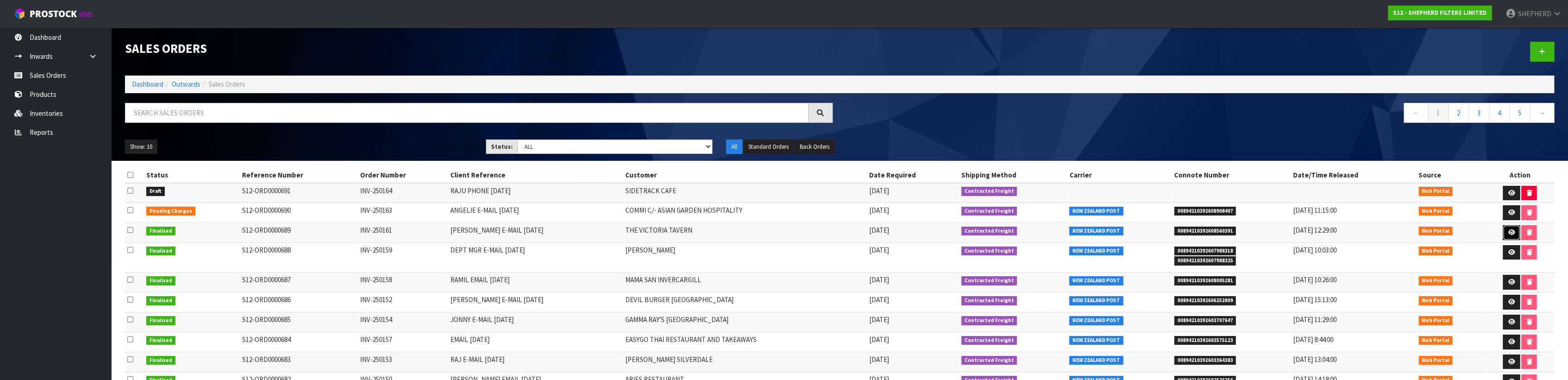
click at [1509, 231] on icon at bounding box center [1511, 233] width 7 height 6
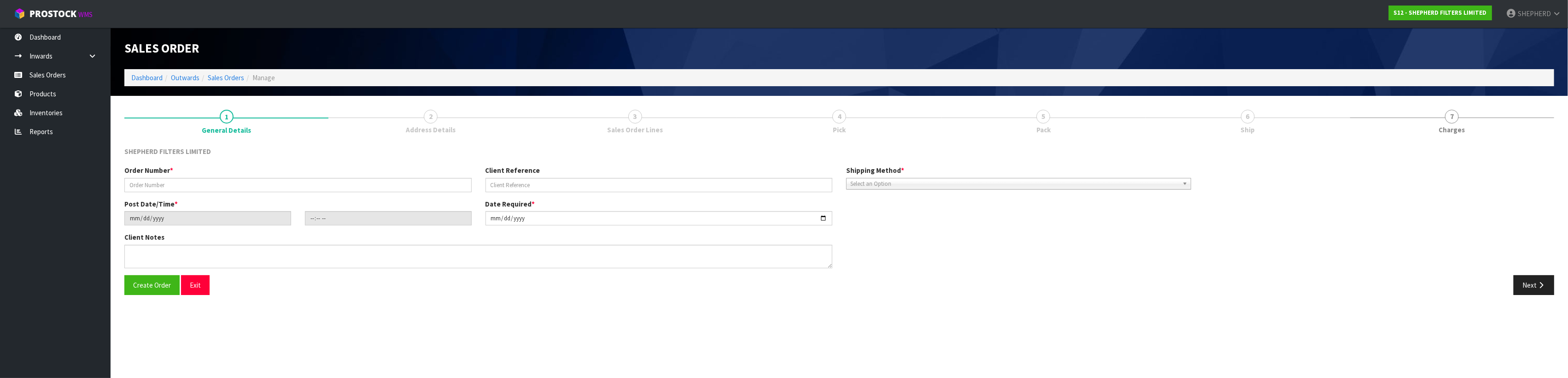
type input "INV-250161"
type input "[PERSON_NAME] E-MAIL [DATE]"
type input "2025-10-09"
type input "20:50:00.000"
type input "2025-10-09"
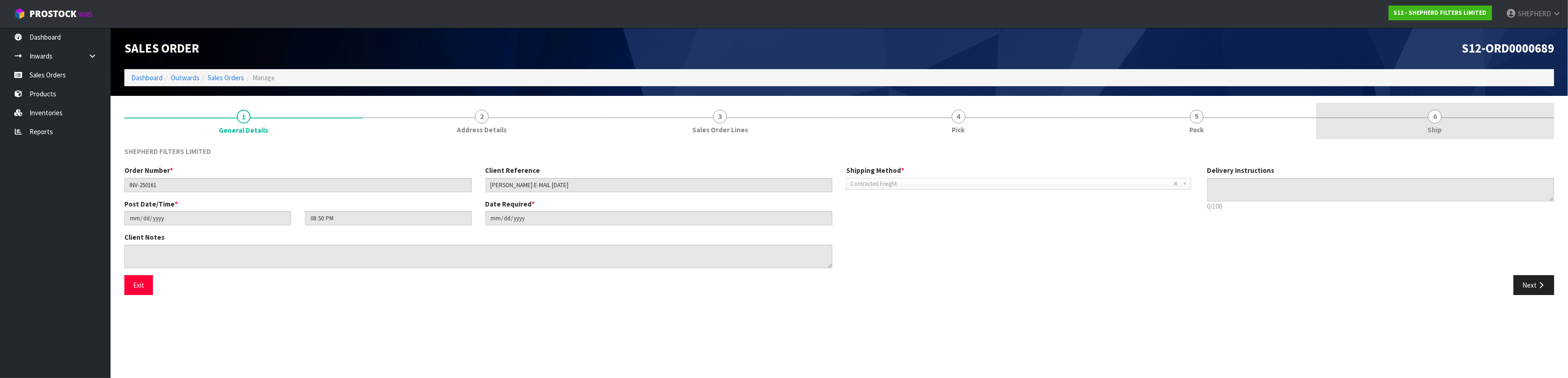
click at [1440, 124] on link "6 Ship" at bounding box center [1435, 121] width 238 height 37
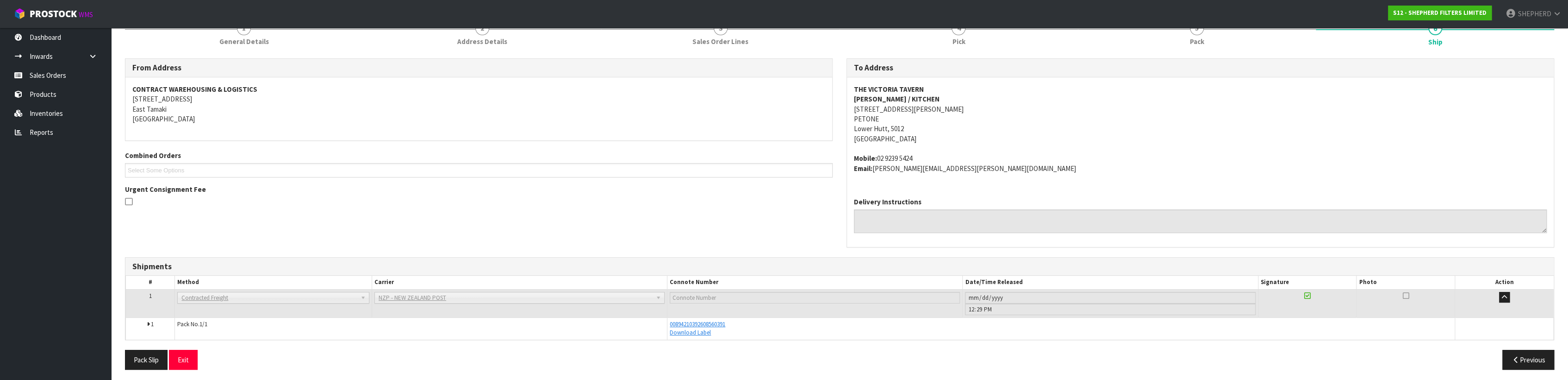
scroll to position [92, 0]
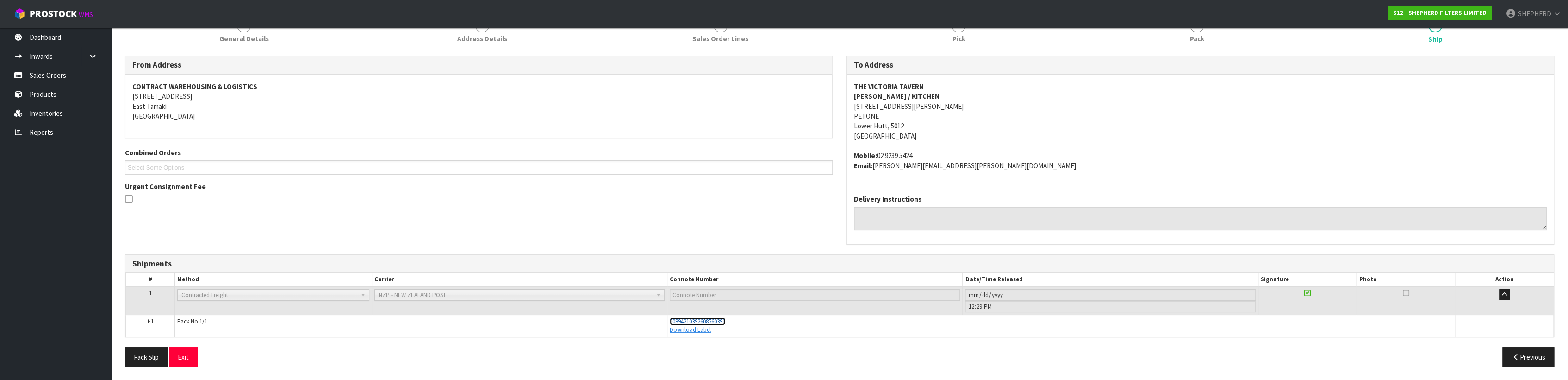
click at [705, 319] on span "00894210392608560391" at bounding box center [697, 321] width 56 height 8
click at [53, 69] on link "Sales Orders" at bounding box center [56, 75] width 111 height 19
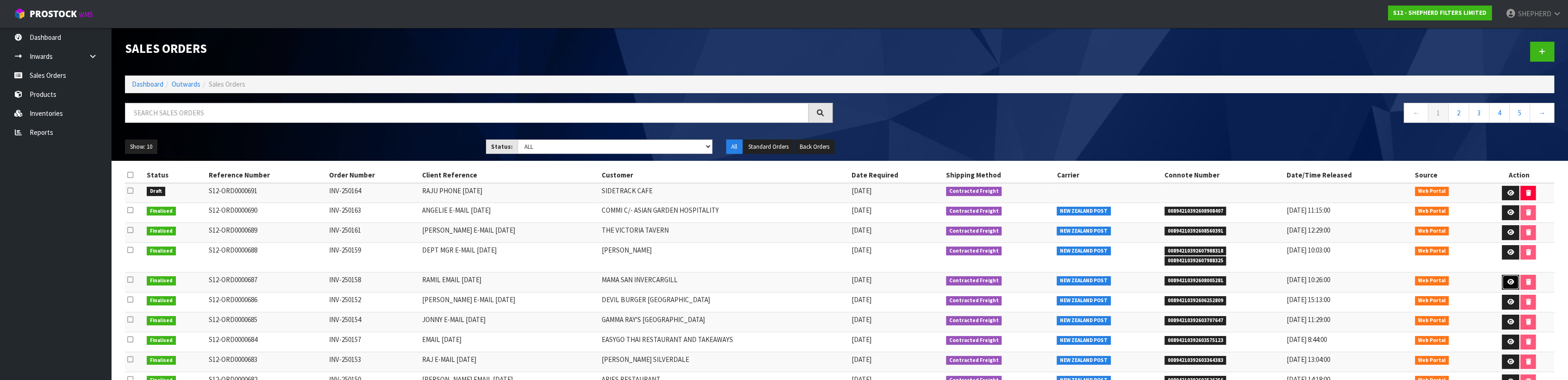
click at [1506, 284] on link at bounding box center [1511, 282] width 17 height 15
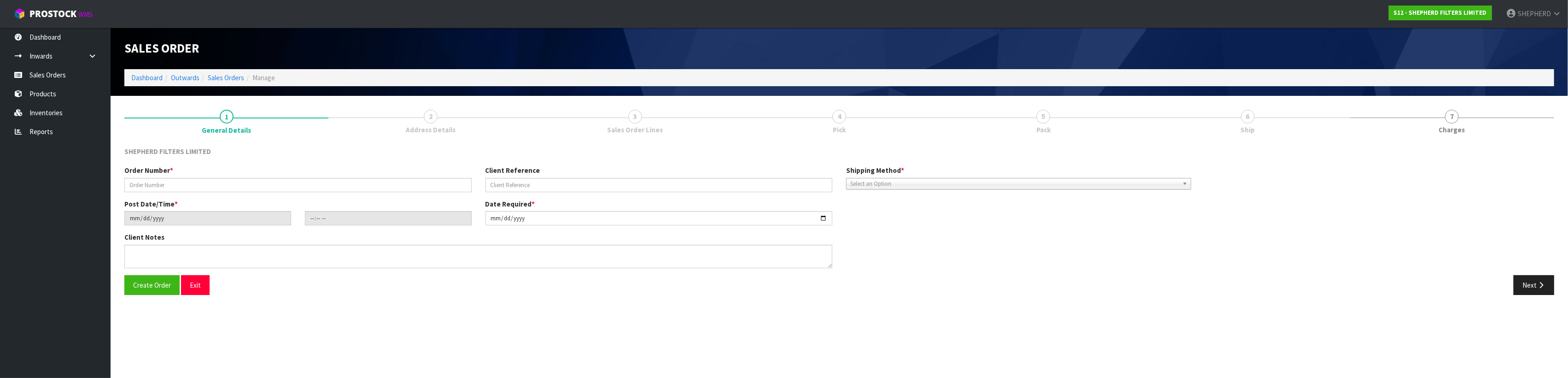
type input "INV-250158"
type input "RAMIL EMAIL [DATE]"
type input "2025-10-07"
type input "20:39:00.000"
type input "2025-10-07"
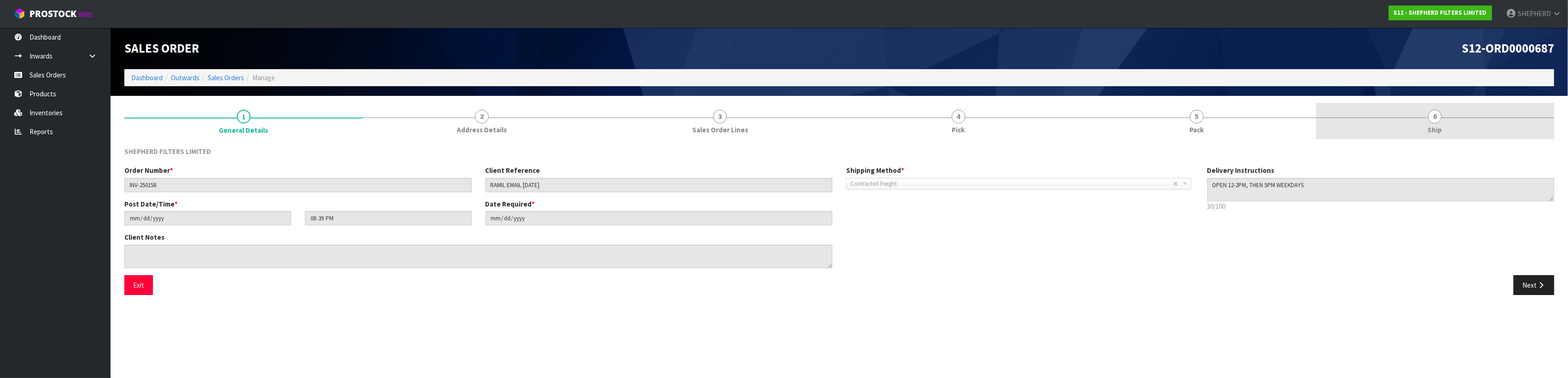
click at [1454, 122] on link "6 Ship" at bounding box center [1435, 121] width 238 height 37
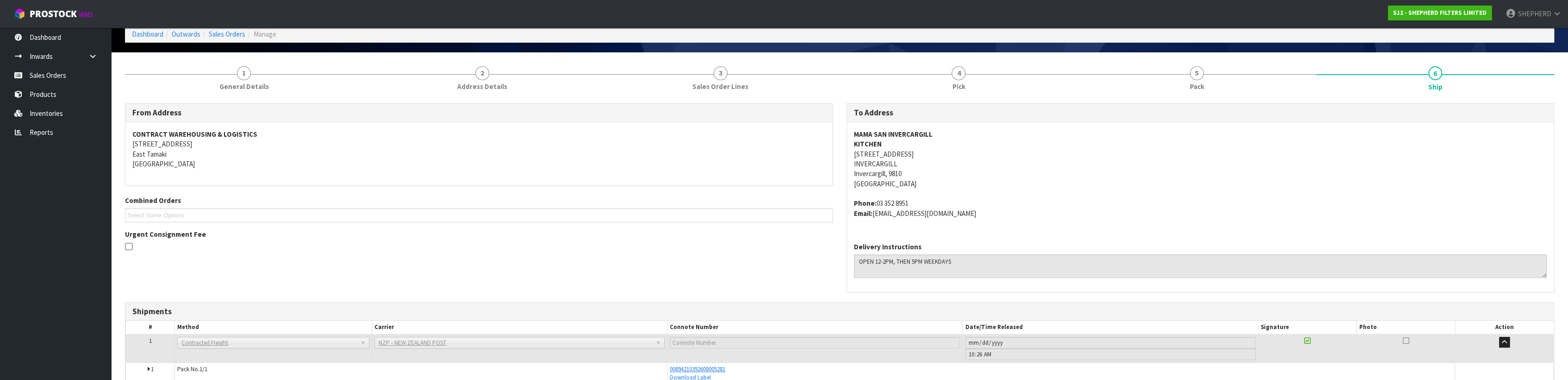
scroll to position [92, 0]
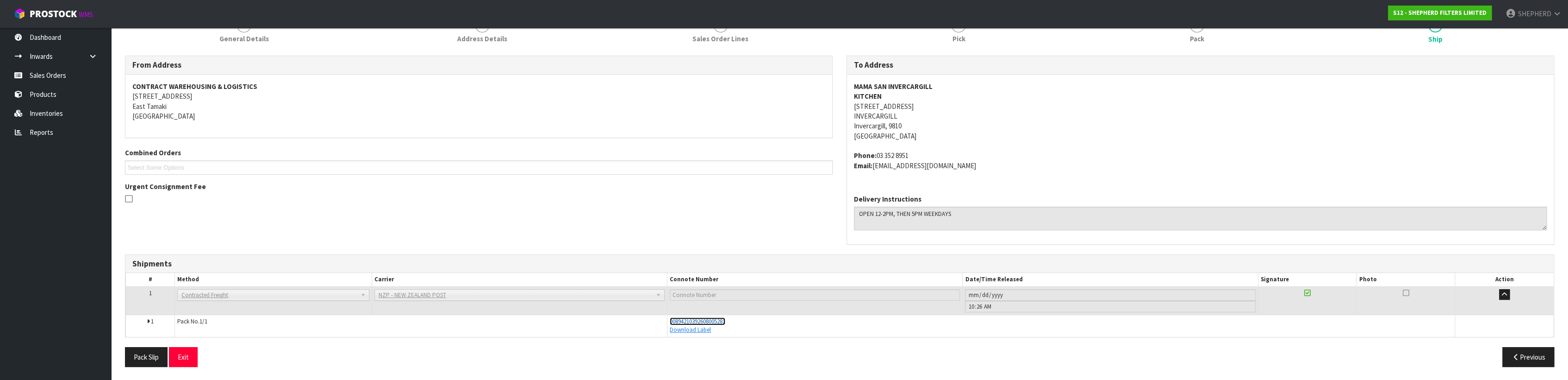
click at [695, 321] on span "00894210392608005281" at bounding box center [697, 321] width 56 height 8
